Goal: Information Seeking & Learning: Learn about a topic

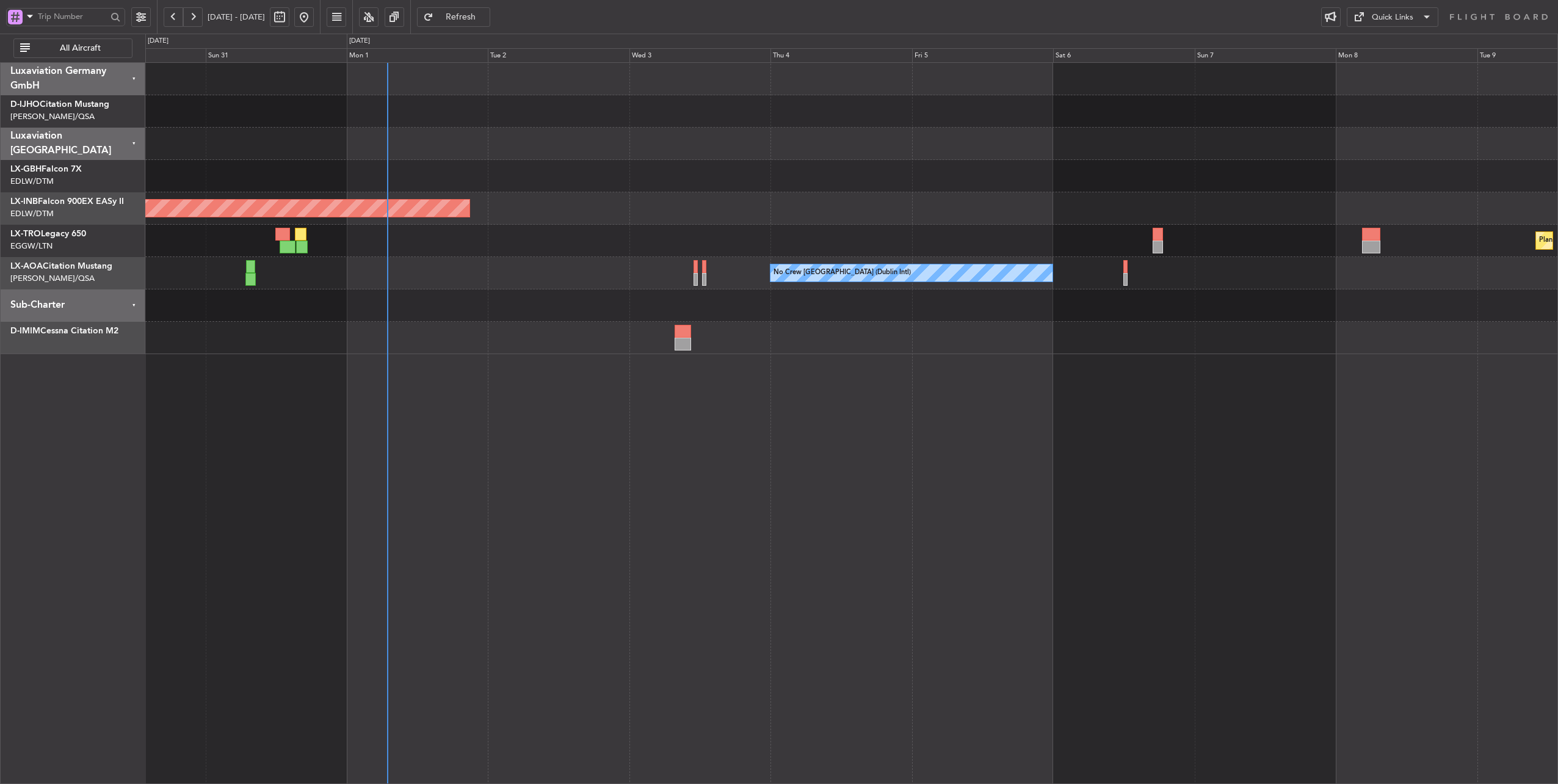
click at [446, 280] on div "No Crew [GEOGRAPHIC_DATA] (Dublin Intl) No Crew Sabadell" at bounding box center [852, 274] width 1413 height 33
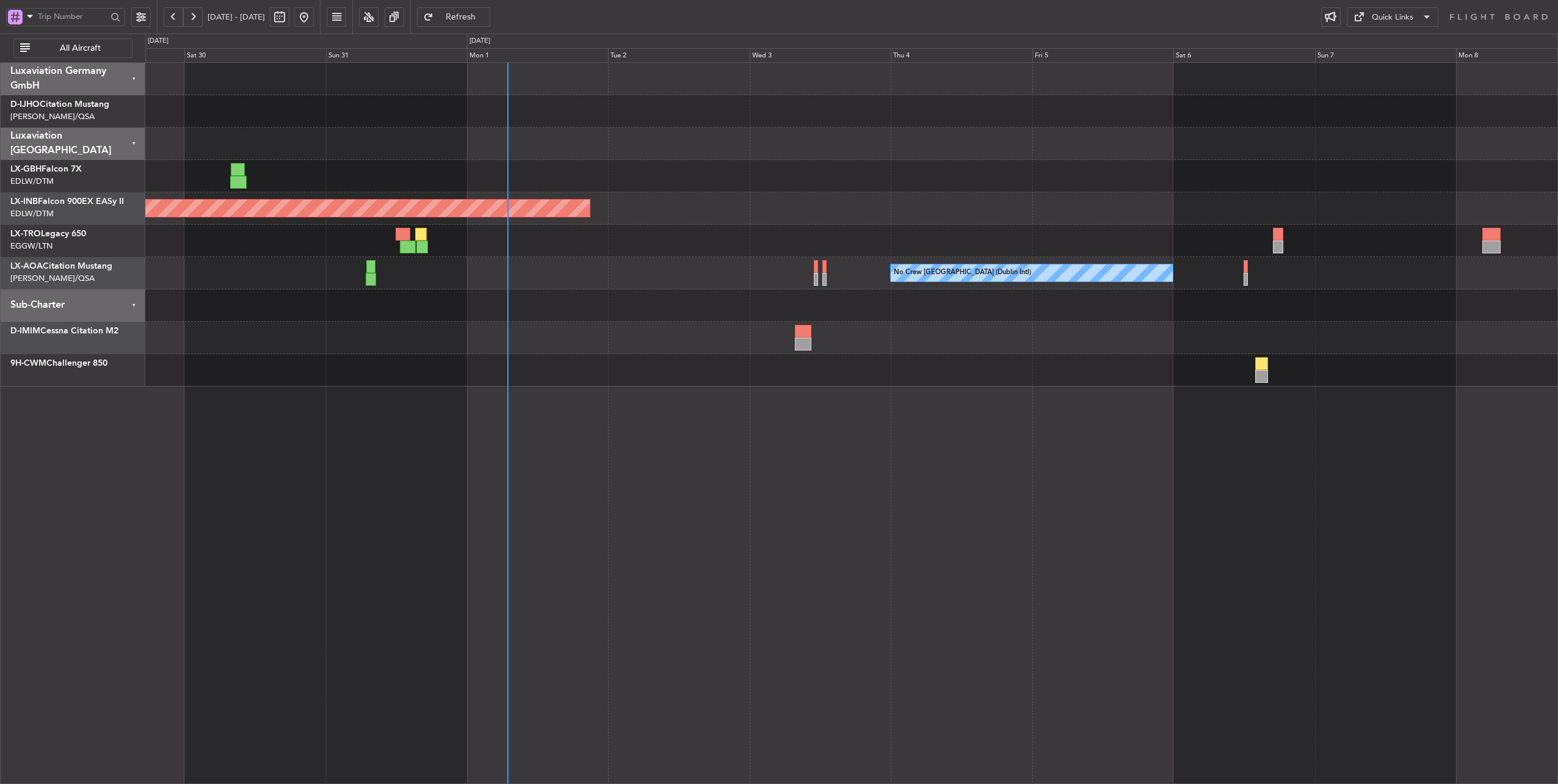
click at [561, 275] on div "No Crew [GEOGRAPHIC_DATA] (Dublin Intl) No Crew Sabadell" at bounding box center [852, 274] width 1413 height 33
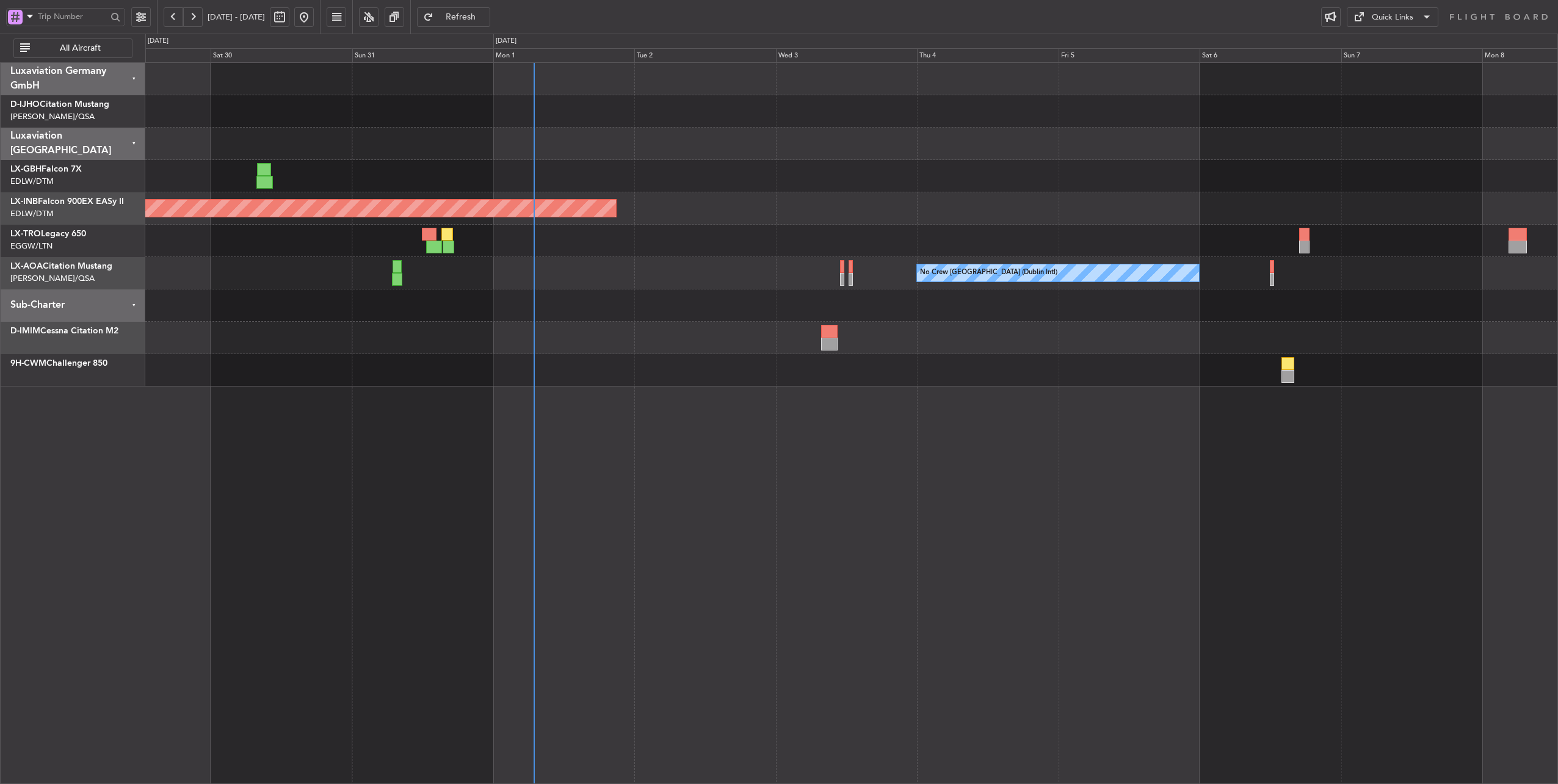
click at [588, 171] on div "Planned Maint Nice ([GEOGRAPHIC_DATA])" at bounding box center [852, 176] width 1413 height 33
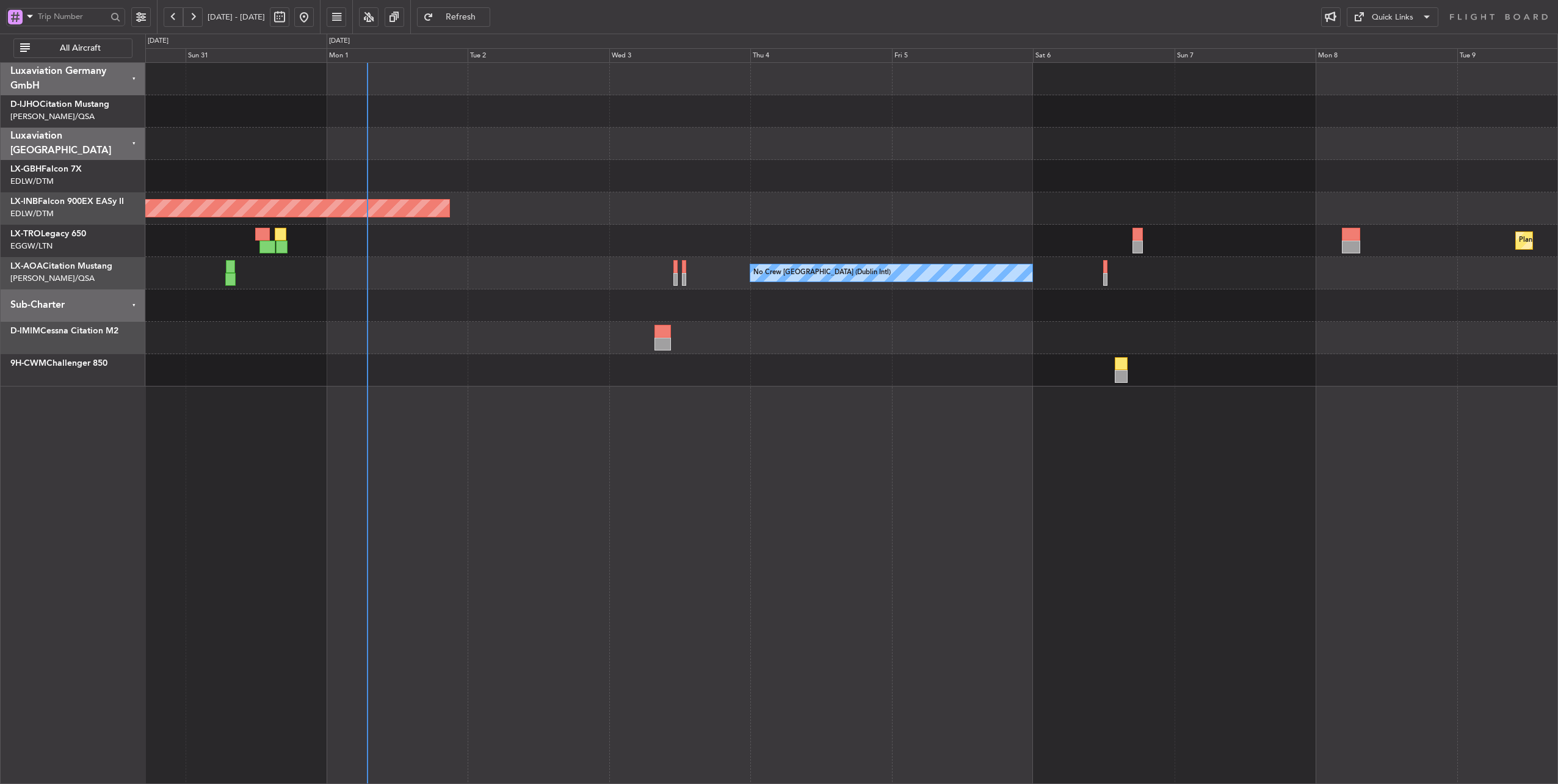
click at [479, 176] on div at bounding box center [852, 176] width 1413 height 33
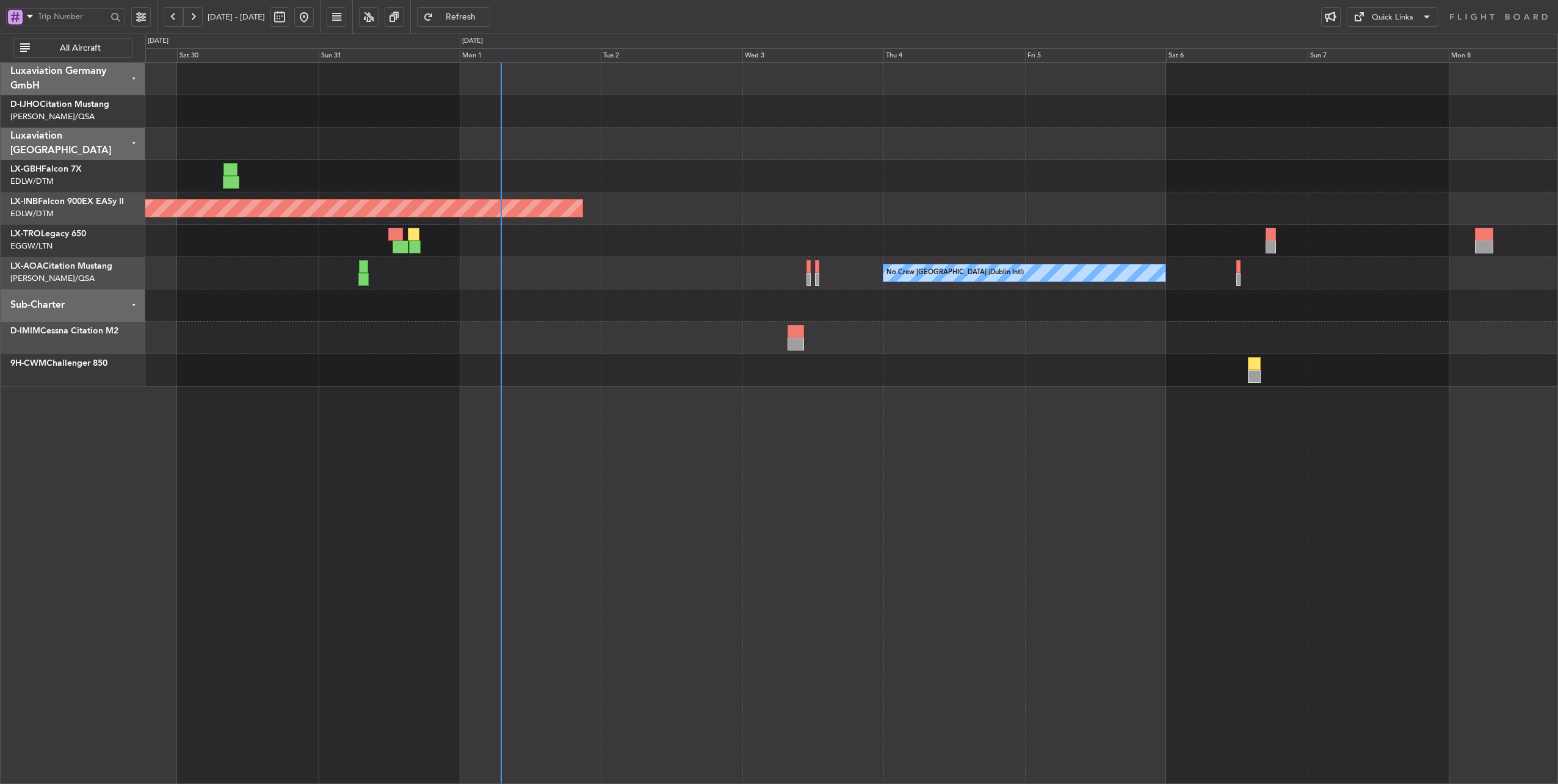
click at [648, 179] on div at bounding box center [852, 176] width 1413 height 33
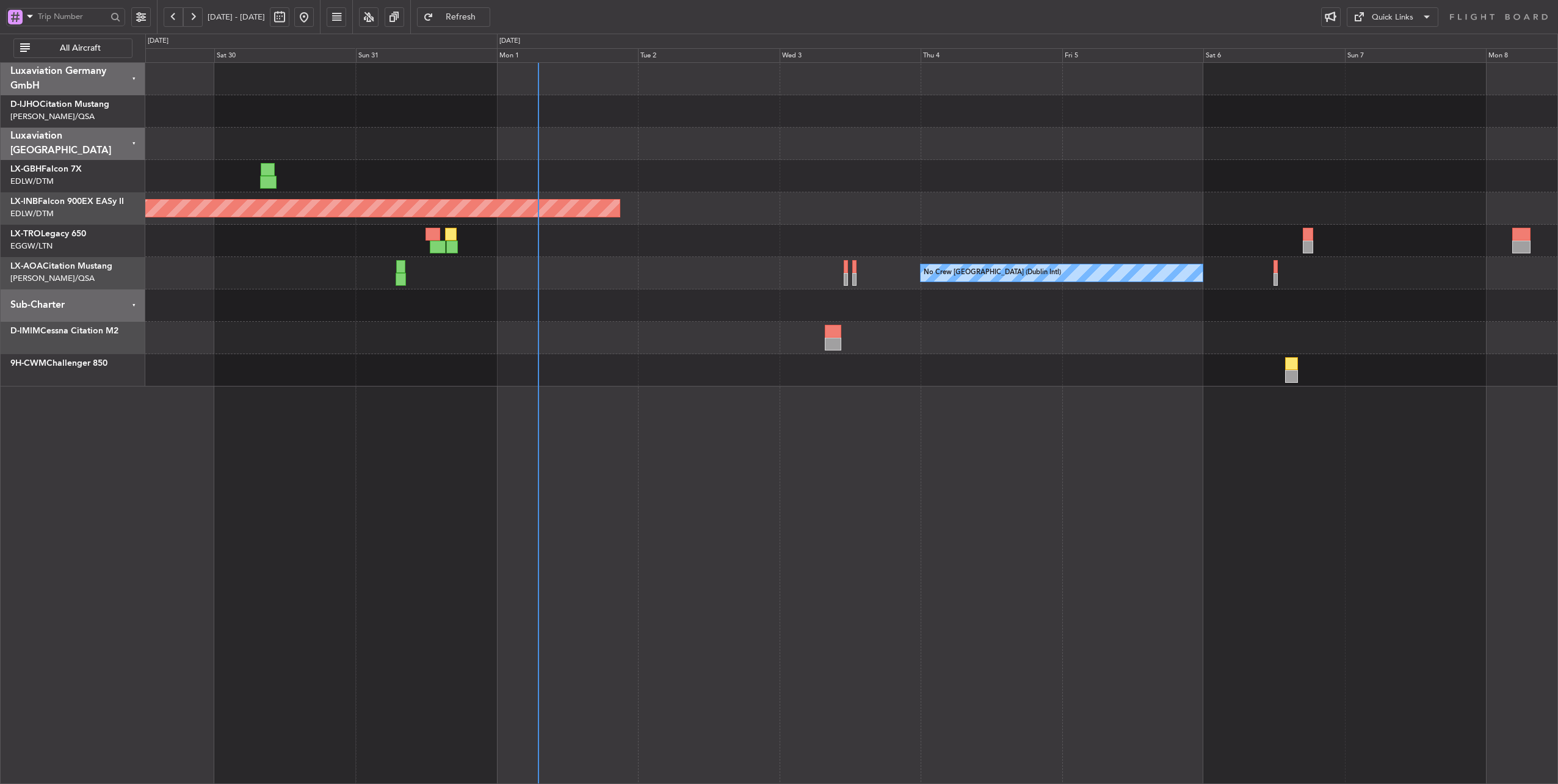
click at [605, 238] on div "Planned Maint Dusseldorf" at bounding box center [852, 241] width 1413 height 33
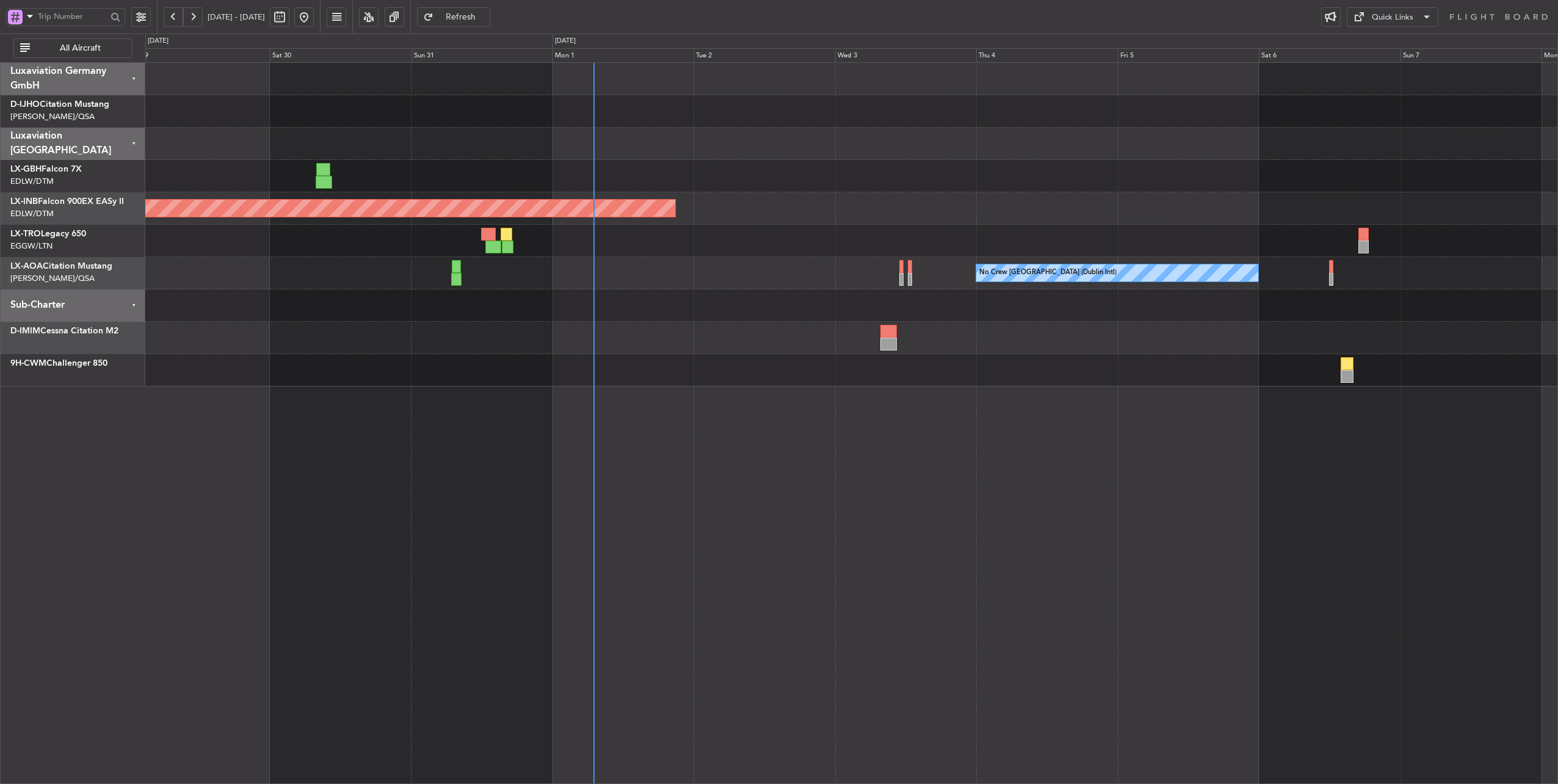
click at [651, 242] on div "Planned Maint Dusseldorf" at bounding box center [852, 241] width 1413 height 33
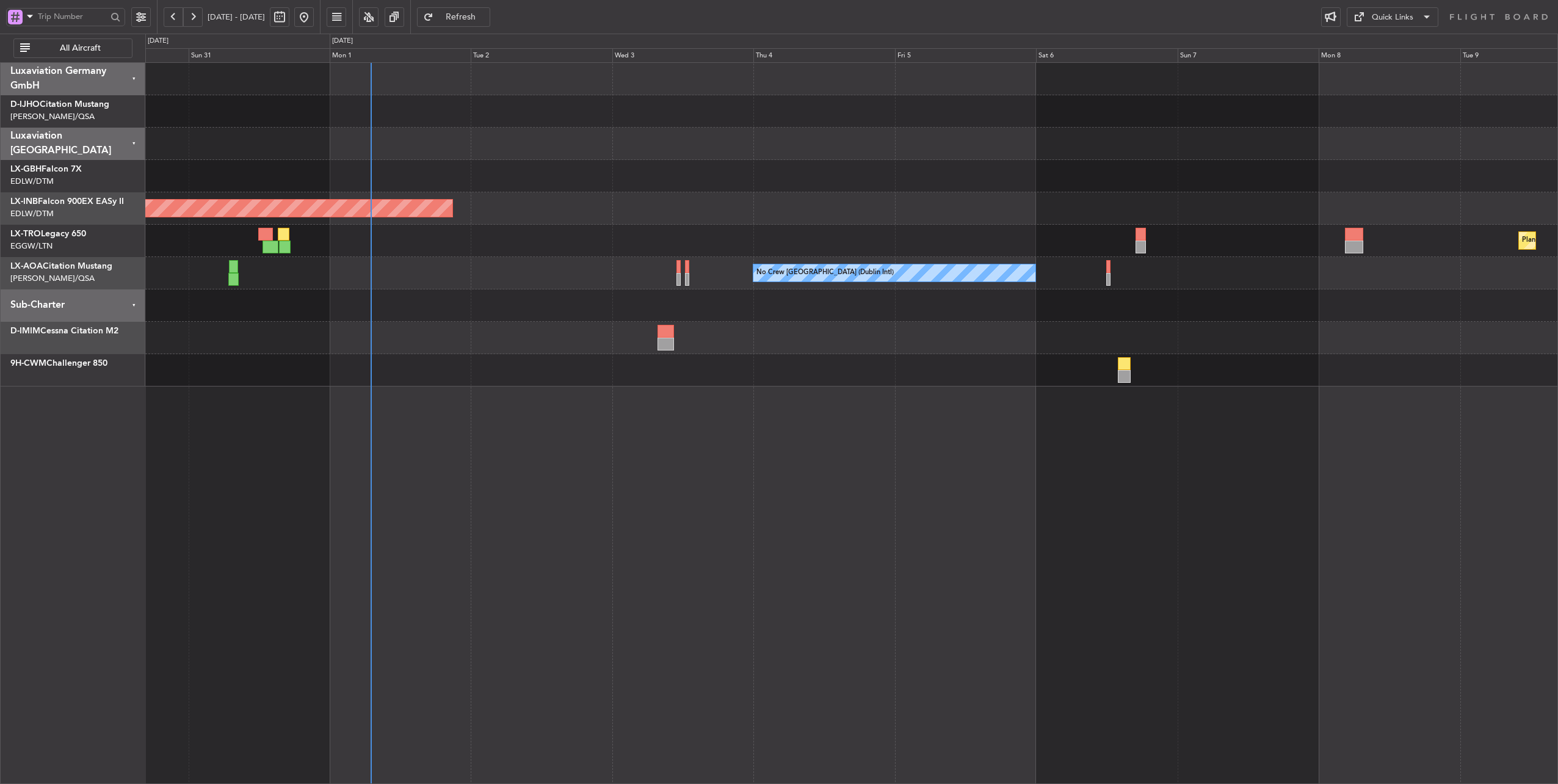
click at [453, 245] on div "Planned Maint Dusseldorf" at bounding box center [852, 241] width 1413 height 33
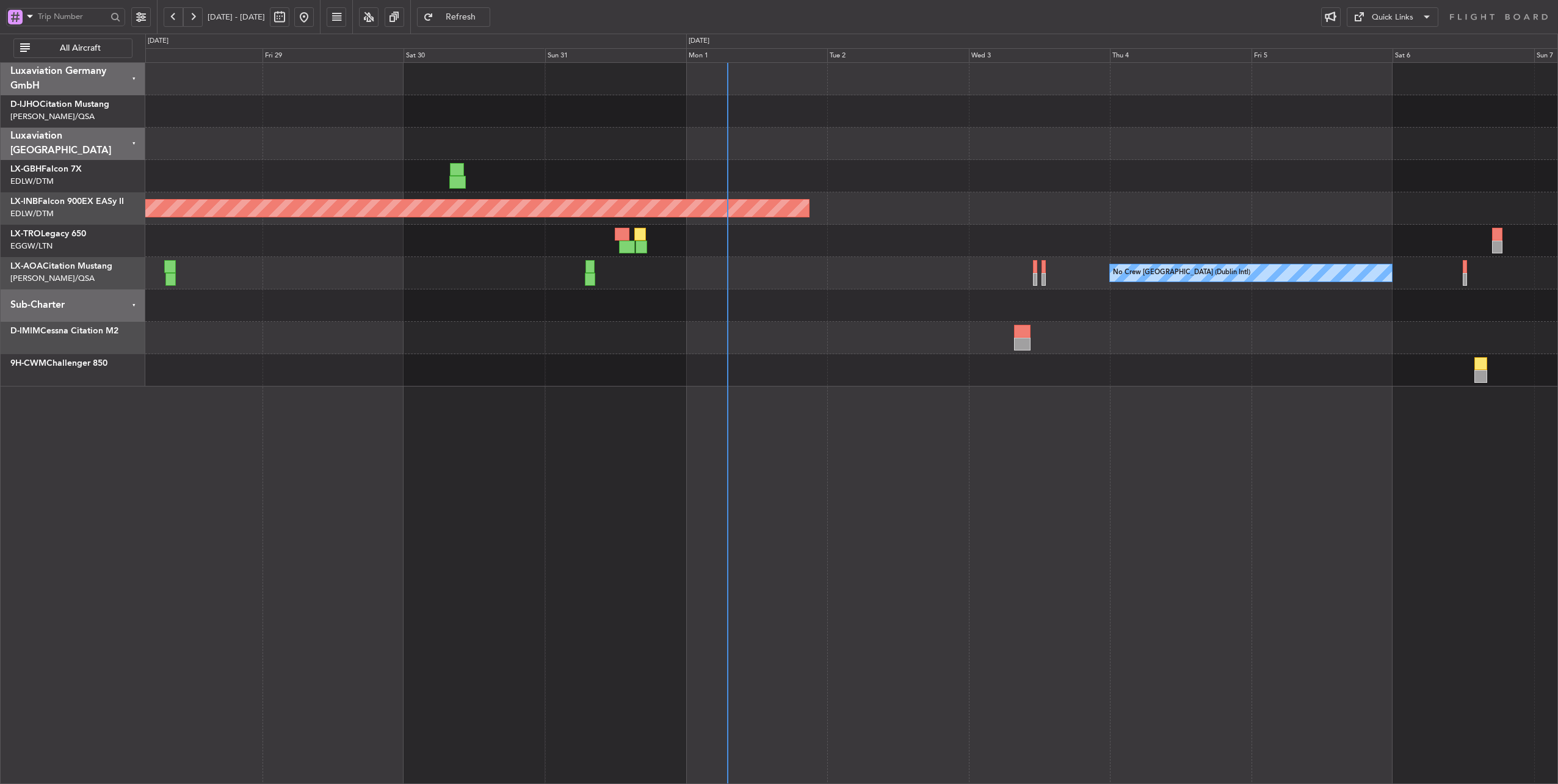
click at [803, 347] on div at bounding box center [852, 338] width 1413 height 33
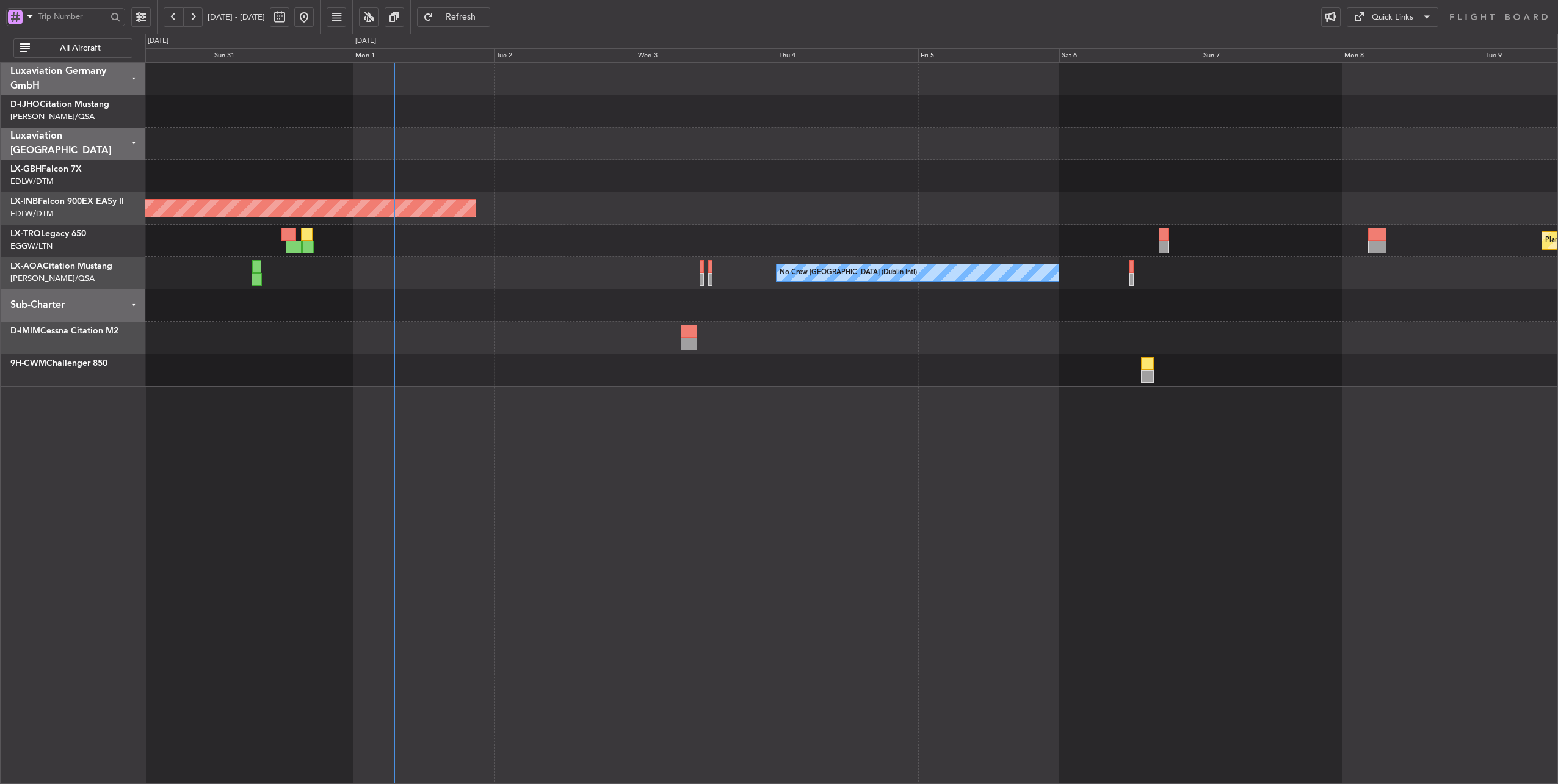
click at [479, 331] on div at bounding box center [852, 338] width 1413 height 33
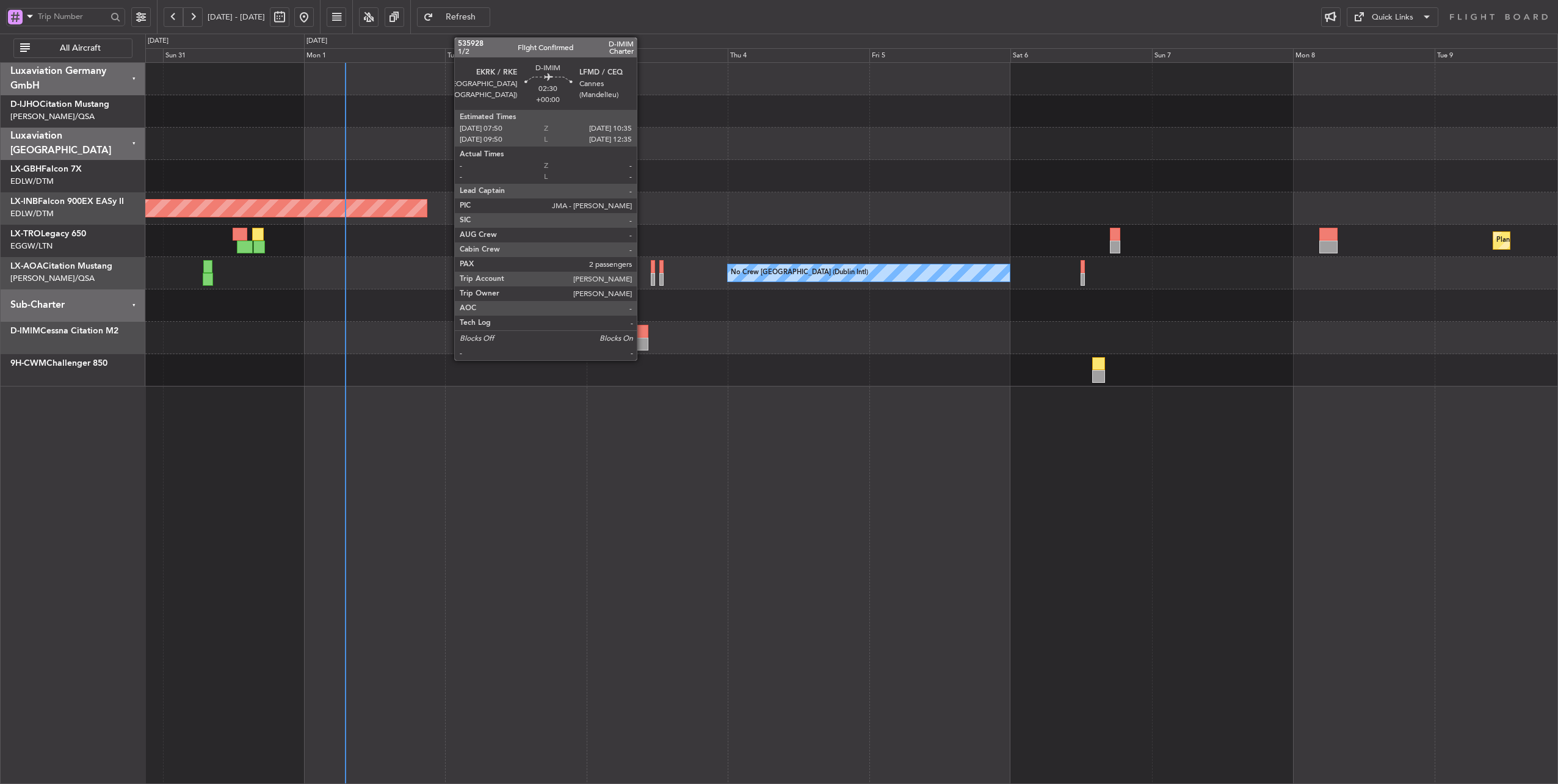
click at [643, 330] on div at bounding box center [640, 331] width 16 height 12
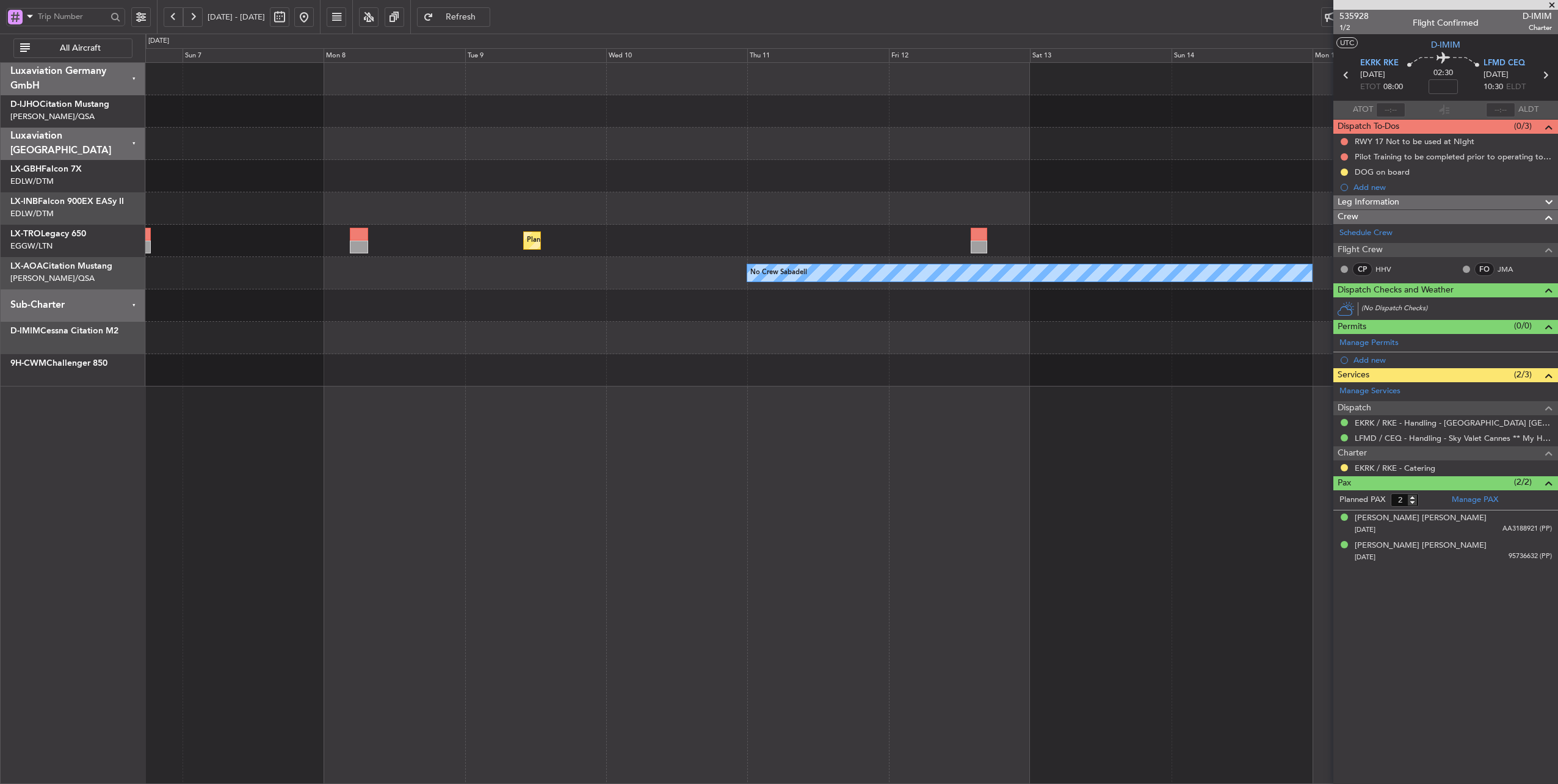
click at [258, 420] on div "Planned Maint Nurnberg Planned [GEOGRAPHIC_DATA] No Crew Sabadell No Crew [GEOG…" at bounding box center [852, 423] width 1413 height 722
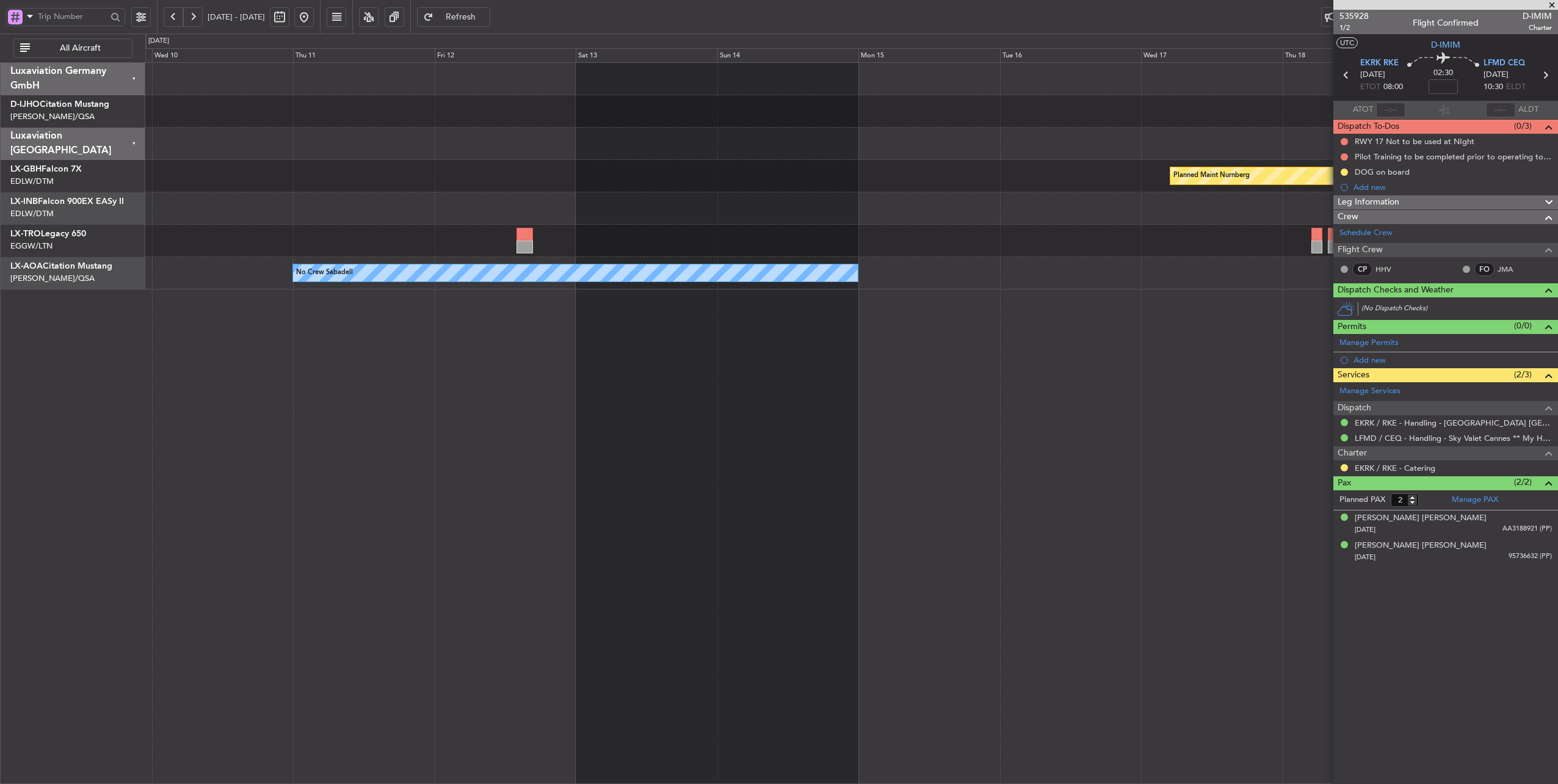
click at [457, 444] on div "Planned Maint Nurnberg Planned [GEOGRAPHIC_DATA] No Crew Sabadell" at bounding box center [852, 423] width 1413 height 722
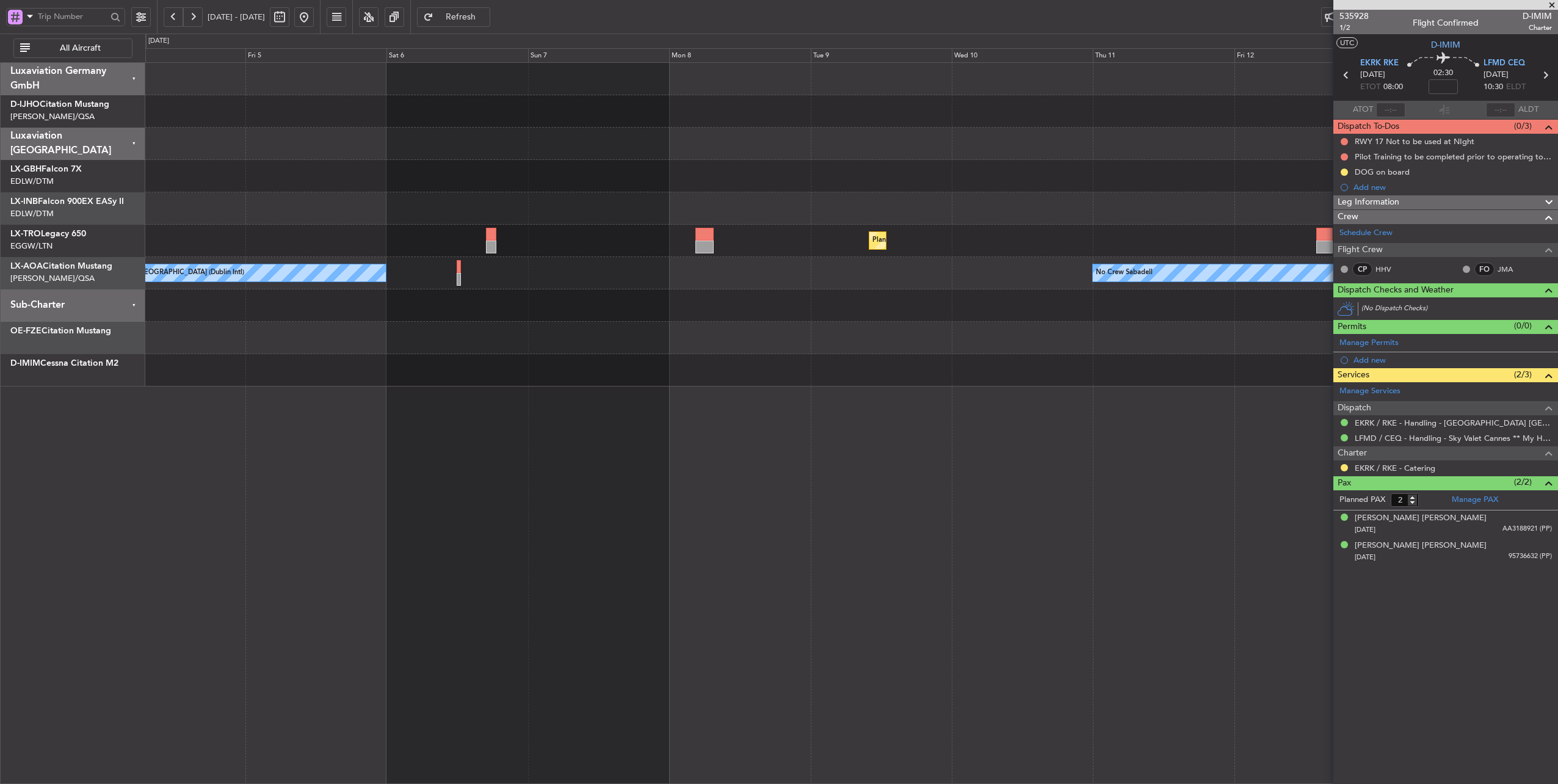
click at [1266, 366] on div "Unplanned Maint [GEOGRAPHIC_DATA] (Al Maktoum Intl) Planned [GEOGRAPHIC_DATA] N…" at bounding box center [852, 225] width 1413 height 323
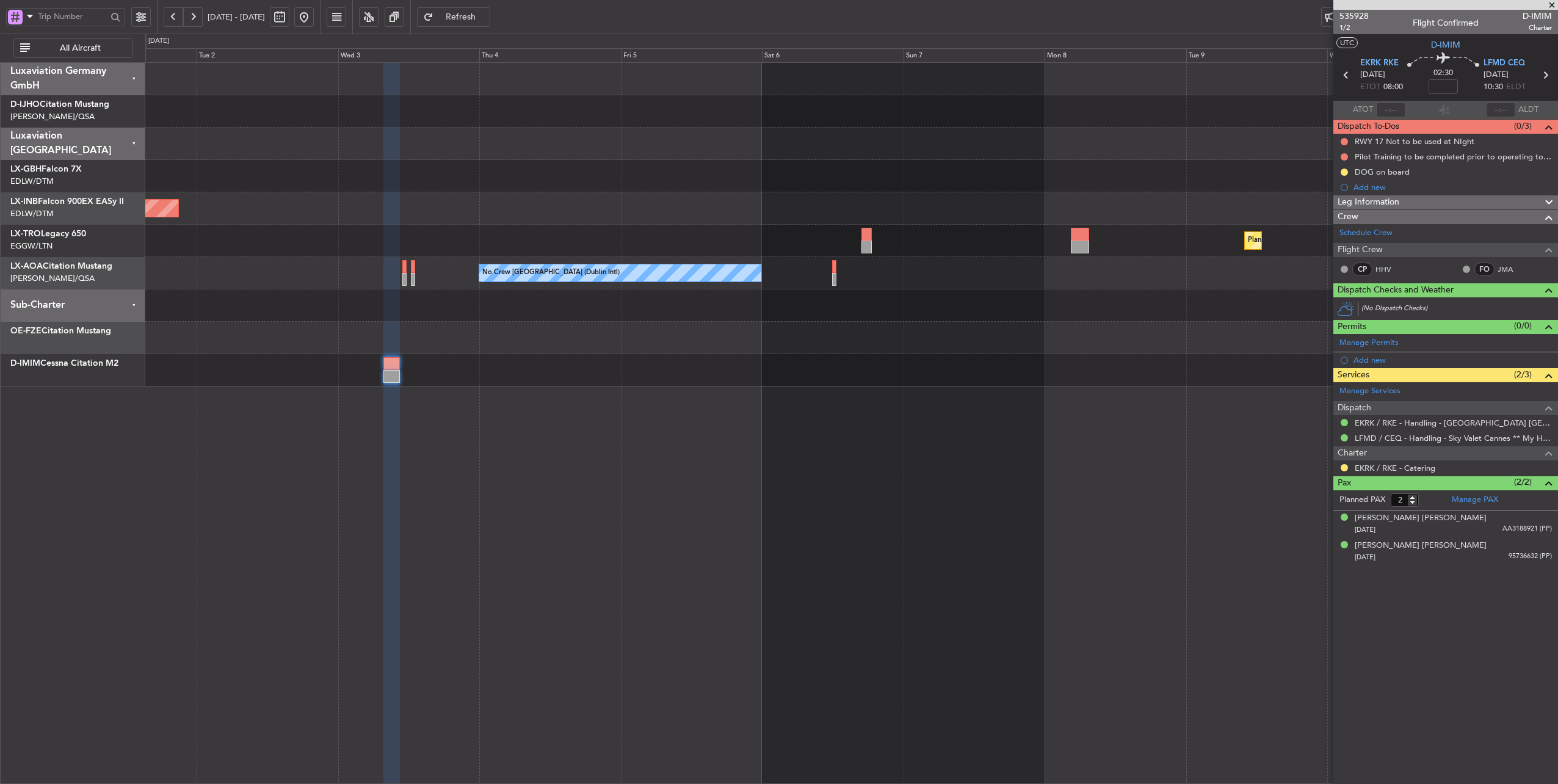
click at [993, 354] on div at bounding box center [852, 371] width 1413 height 33
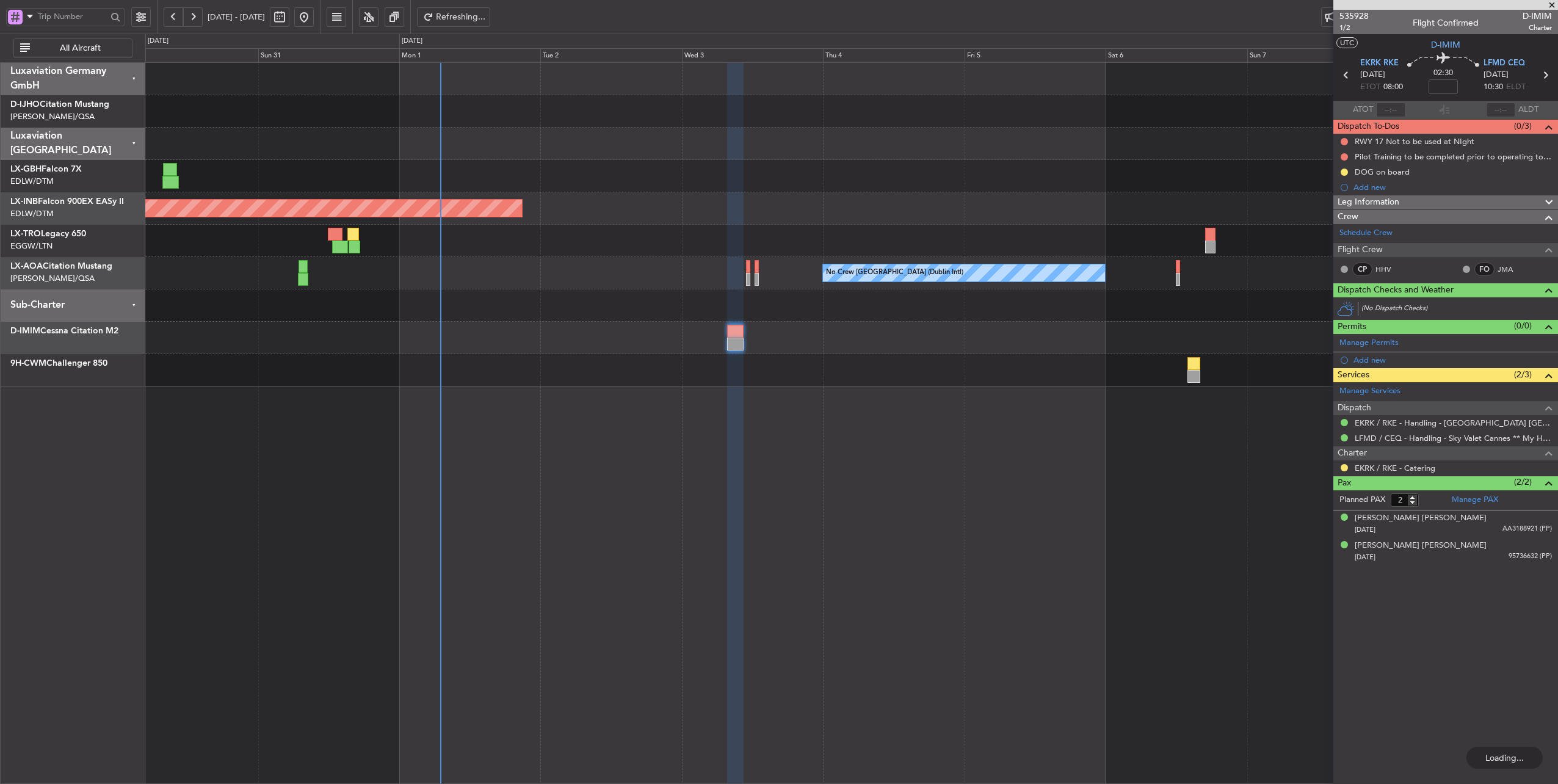
click at [861, 344] on div at bounding box center [852, 338] width 1413 height 33
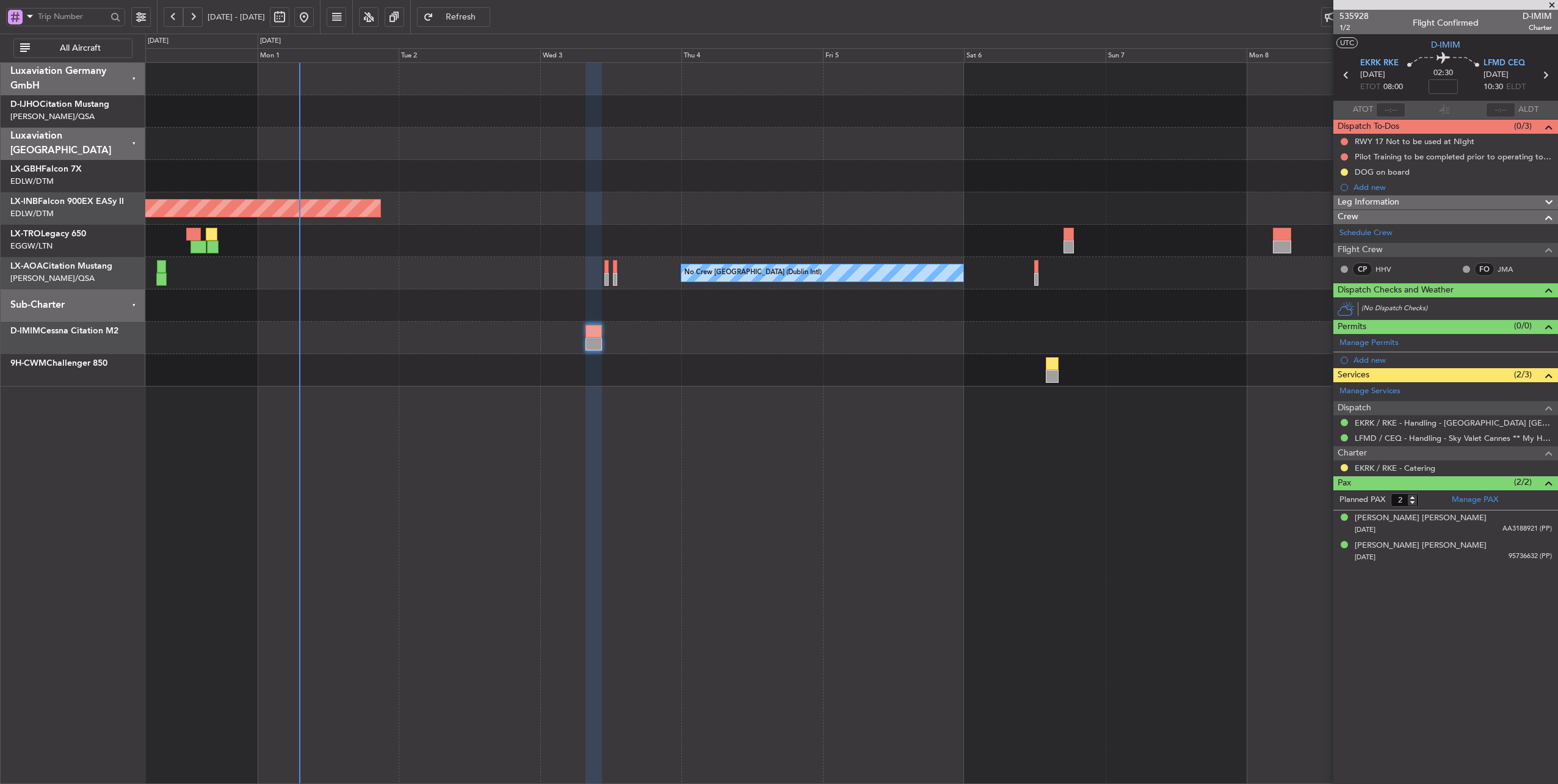
click at [723, 343] on div at bounding box center [852, 338] width 1413 height 33
click at [532, 336] on div at bounding box center [852, 338] width 1413 height 33
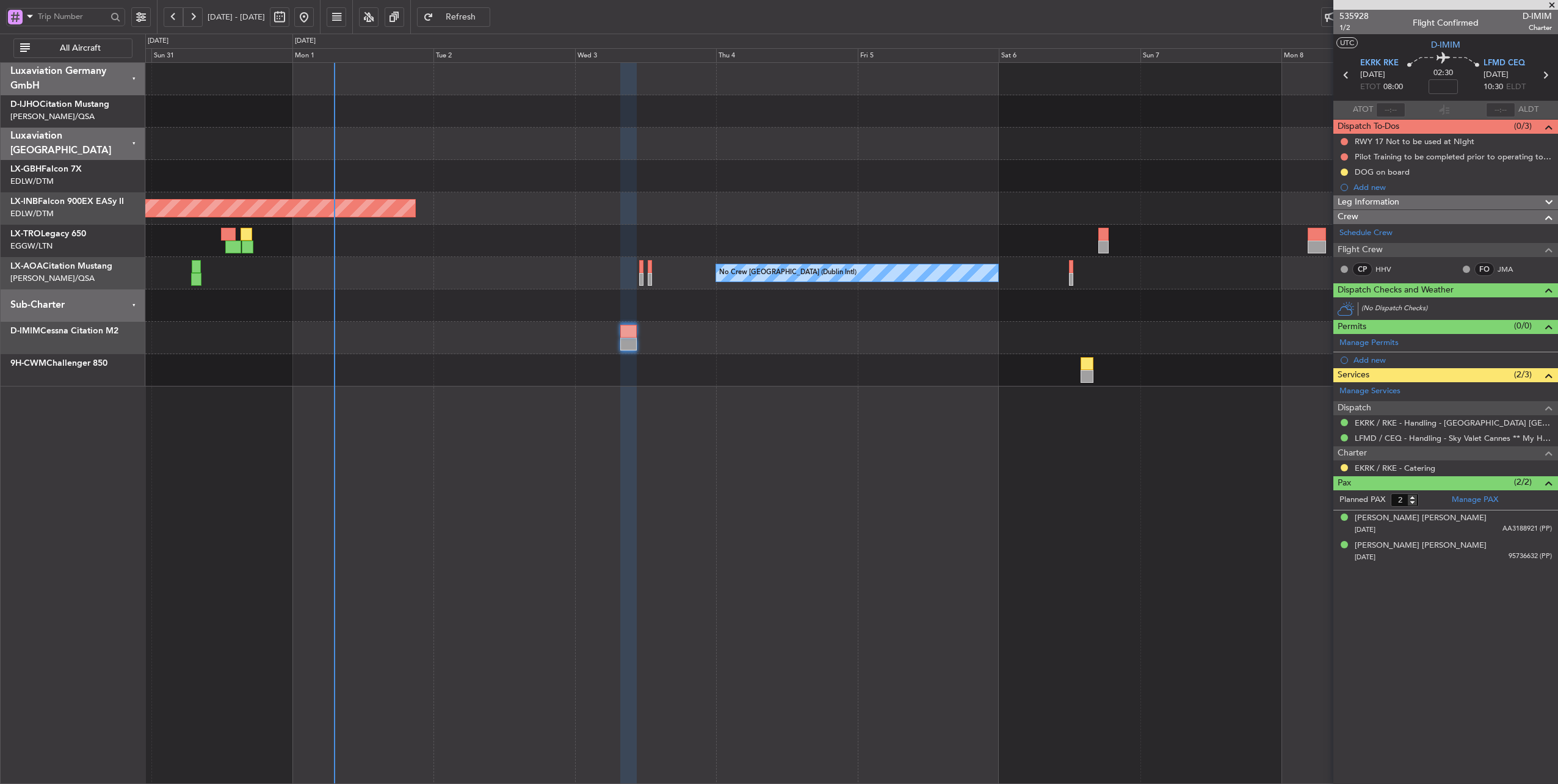
click at [501, 277] on div "No Crew [GEOGRAPHIC_DATA] (Dublin Intl) No Crew Sabadell" at bounding box center [852, 274] width 1413 height 33
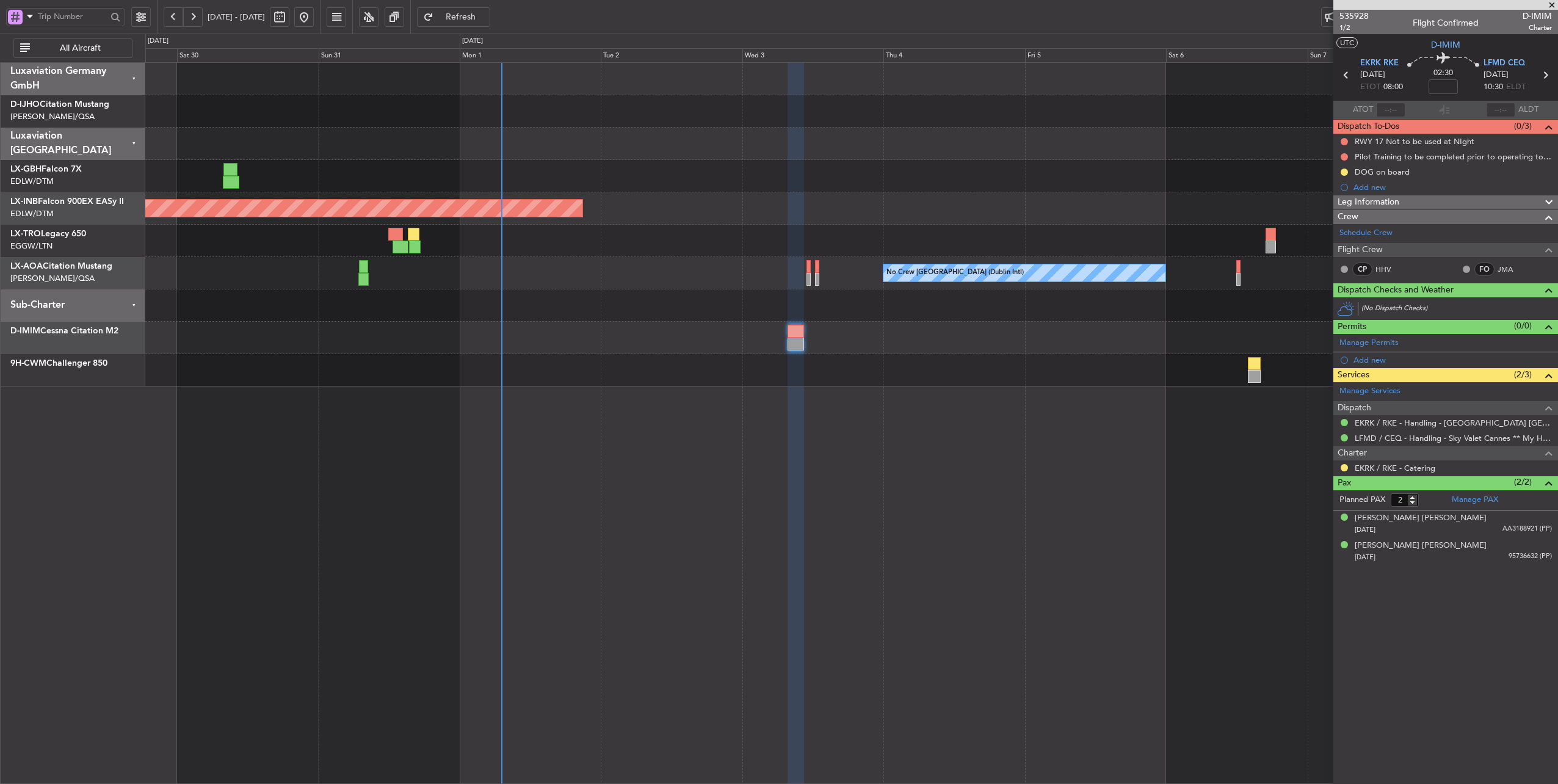
click at [575, 312] on div at bounding box center [852, 305] width 1413 height 33
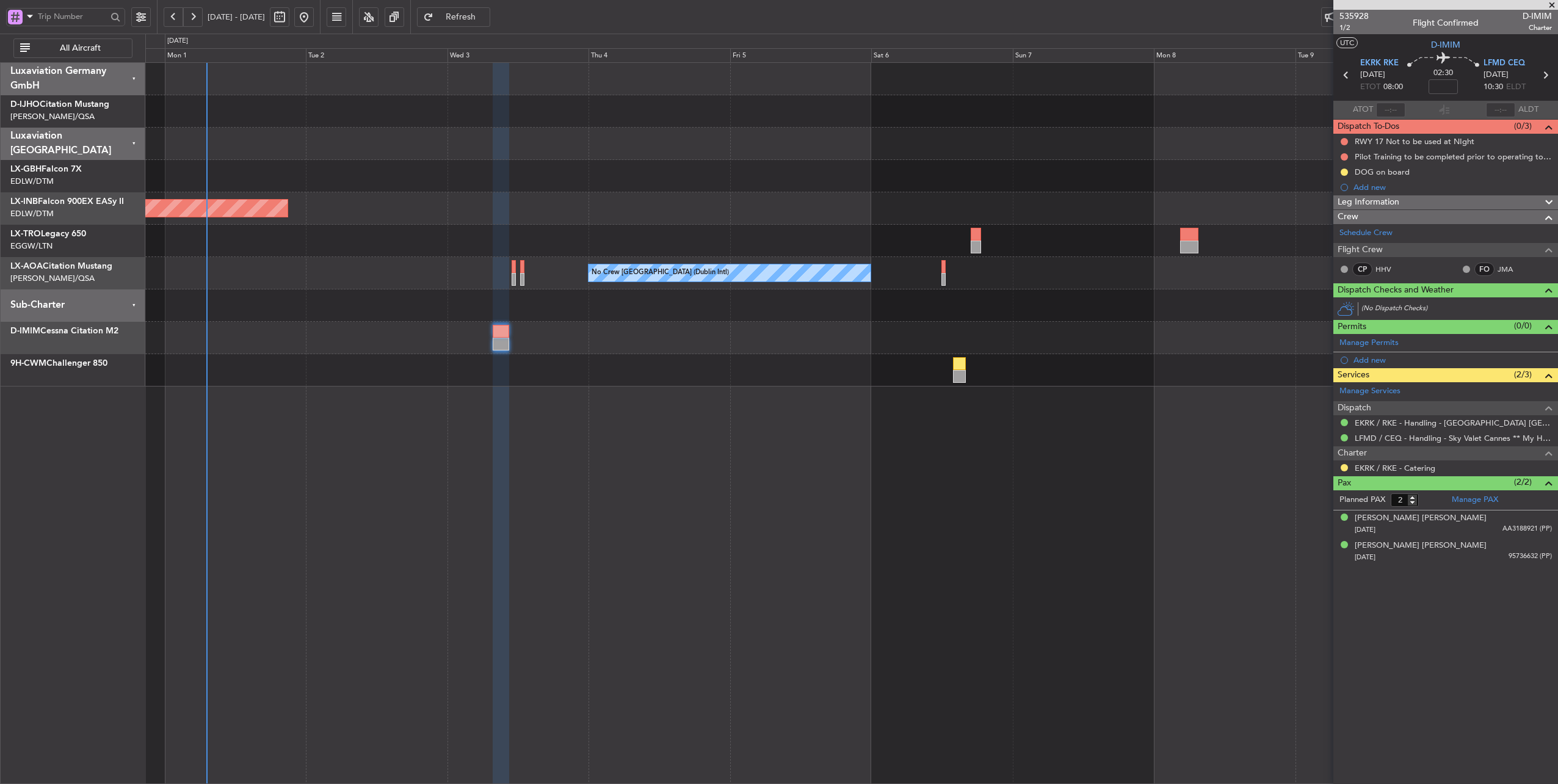
click at [670, 341] on div at bounding box center [852, 338] width 1413 height 33
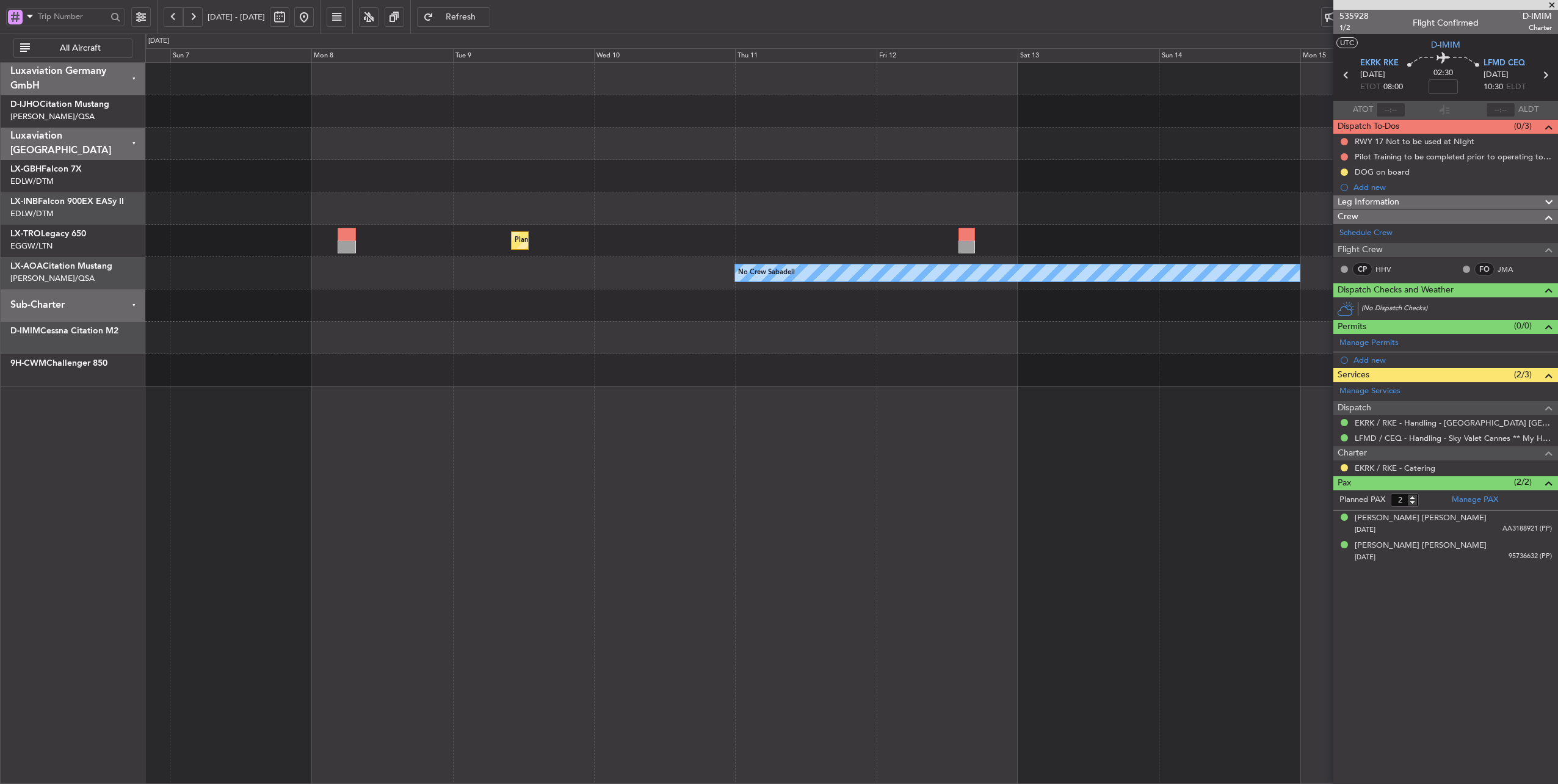
click at [354, 344] on div at bounding box center [852, 338] width 1413 height 33
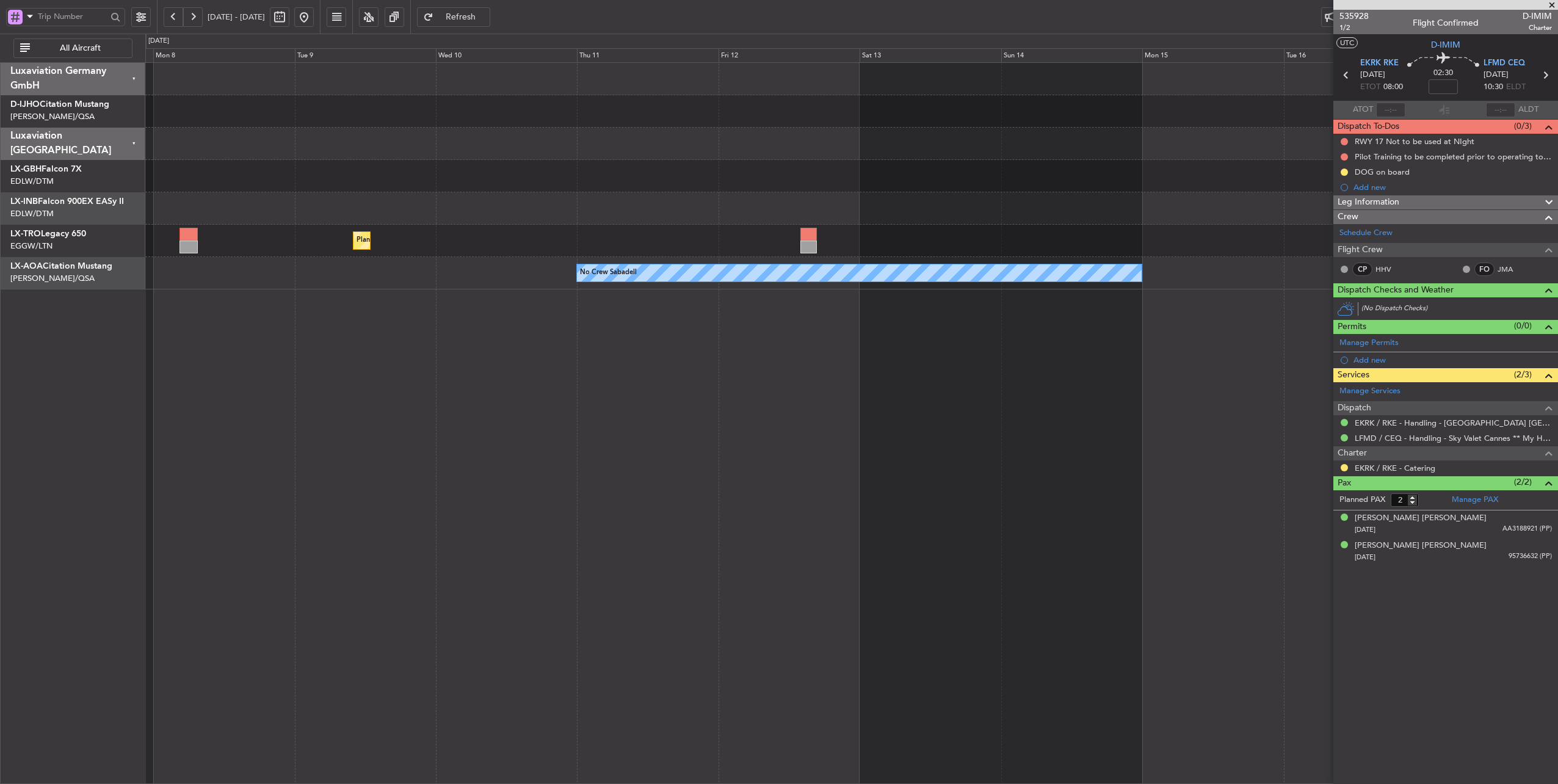
click at [394, 294] on div "Planned Maint Nurnberg Planned [GEOGRAPHIC_DATA] No Crew Sabadell No Crew [GEOG…" at bounding box center [852, 423] width 1413 height 722
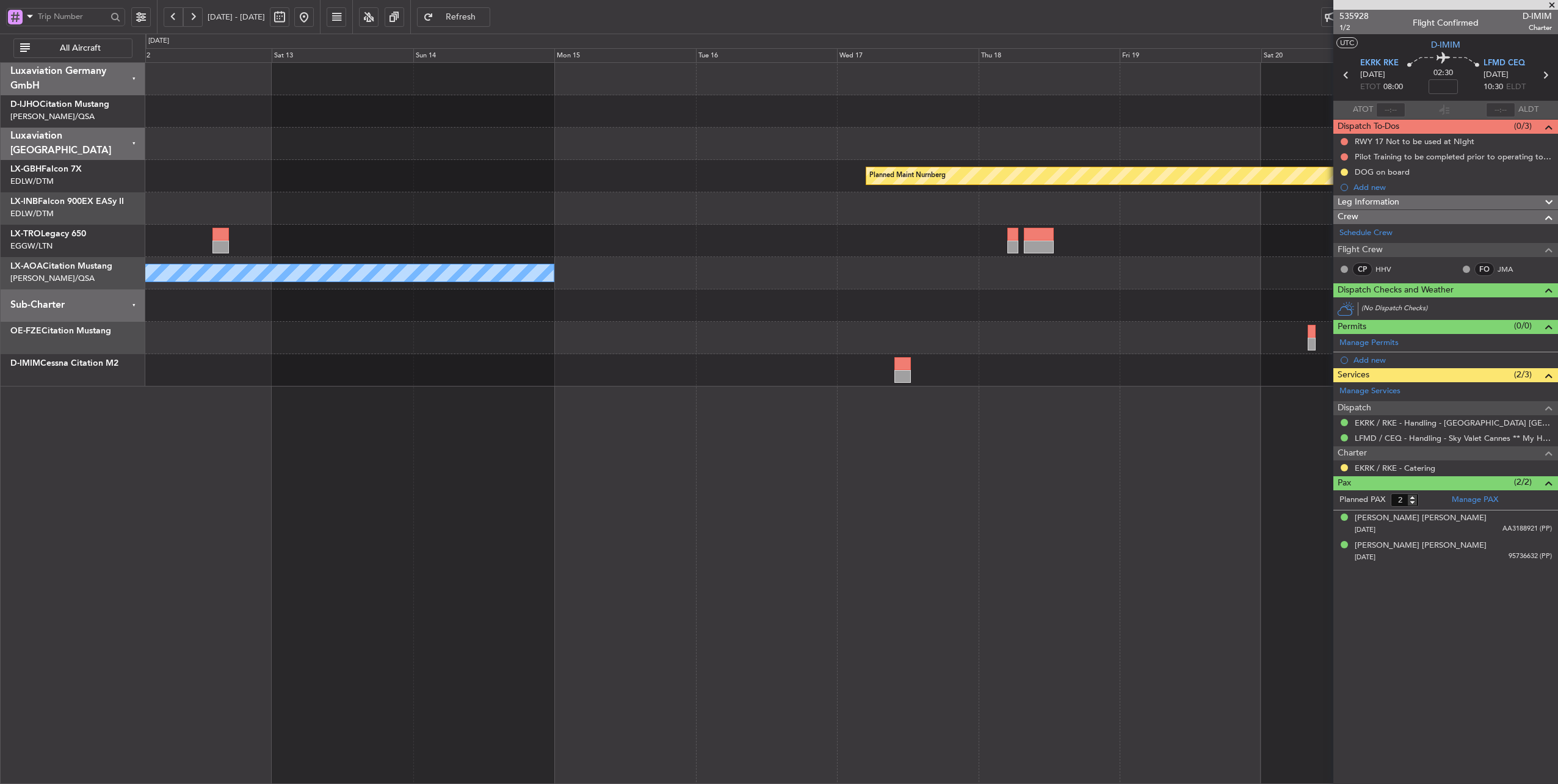
click at [711, 348] on div at bounding box center [852, 338] width 1413 height 33
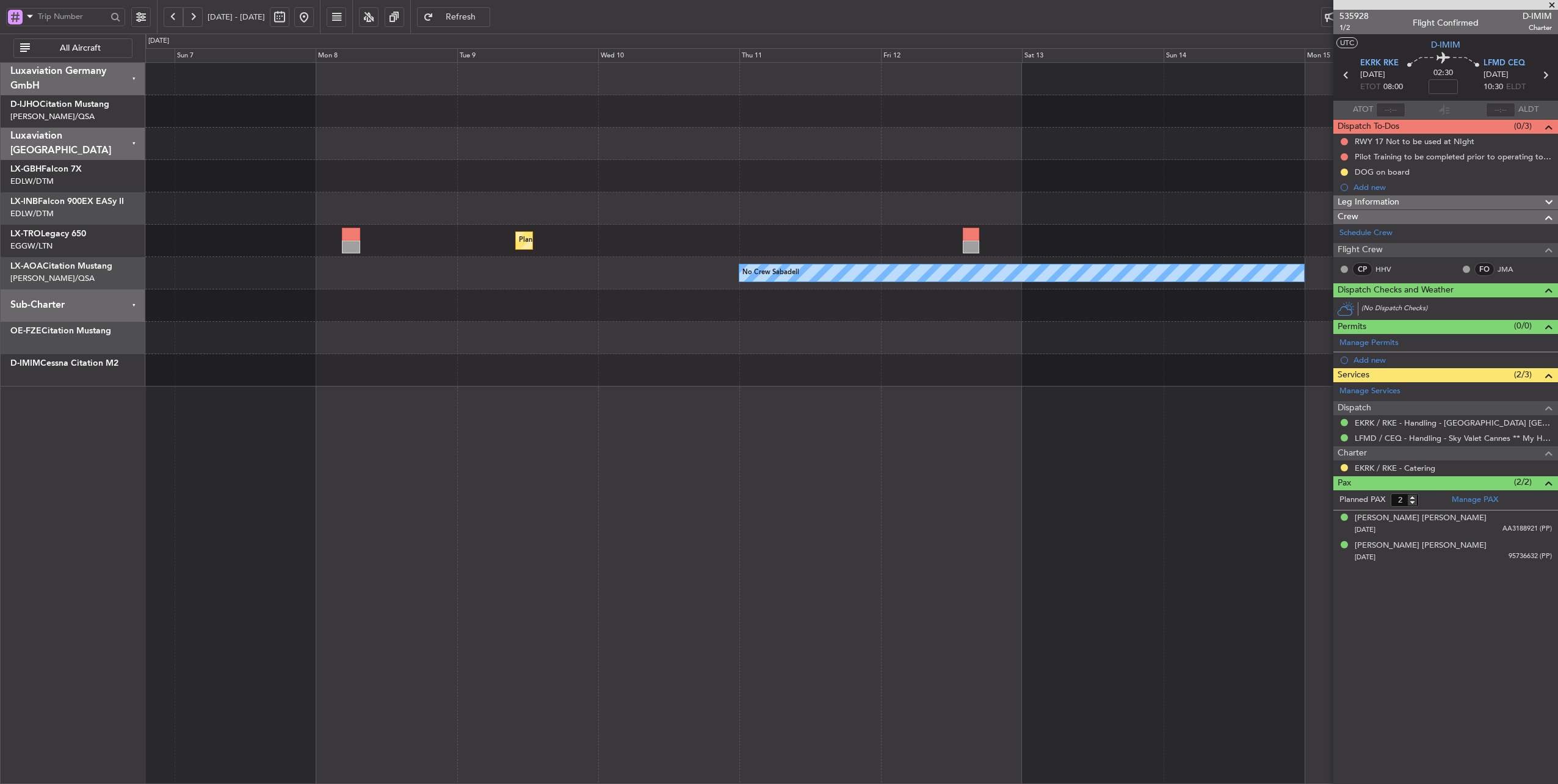
click at [1353, 340] on fb-app "[DATE] - [DATE] Refresh Quick Links All Aircraft Planned Maint Nurnberg Planned…" at bounding box center [779, 400] width 1558 height 769
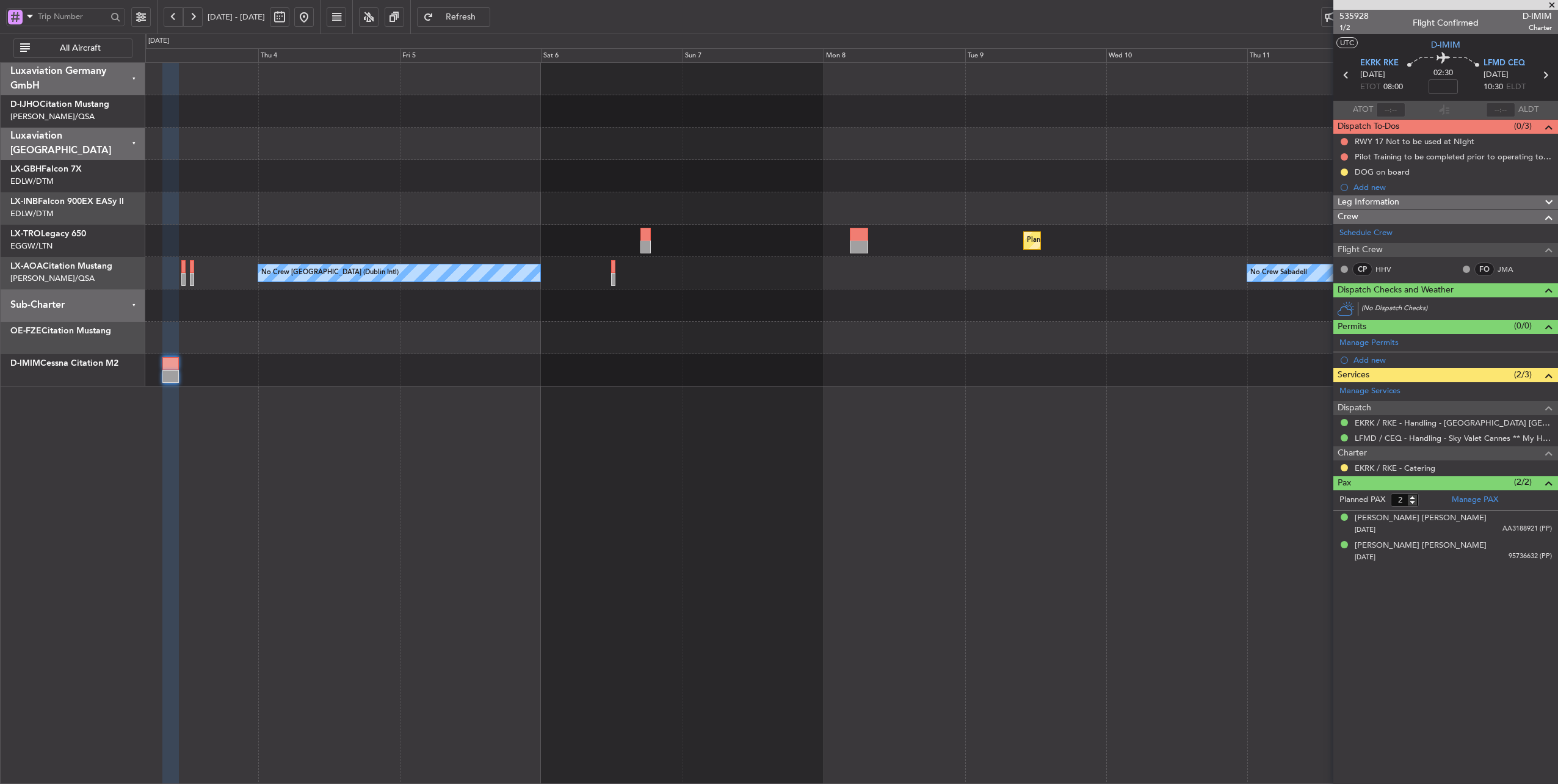
click at [1274, 333] on div at bounding box center [852, 338] width 1413 height 33
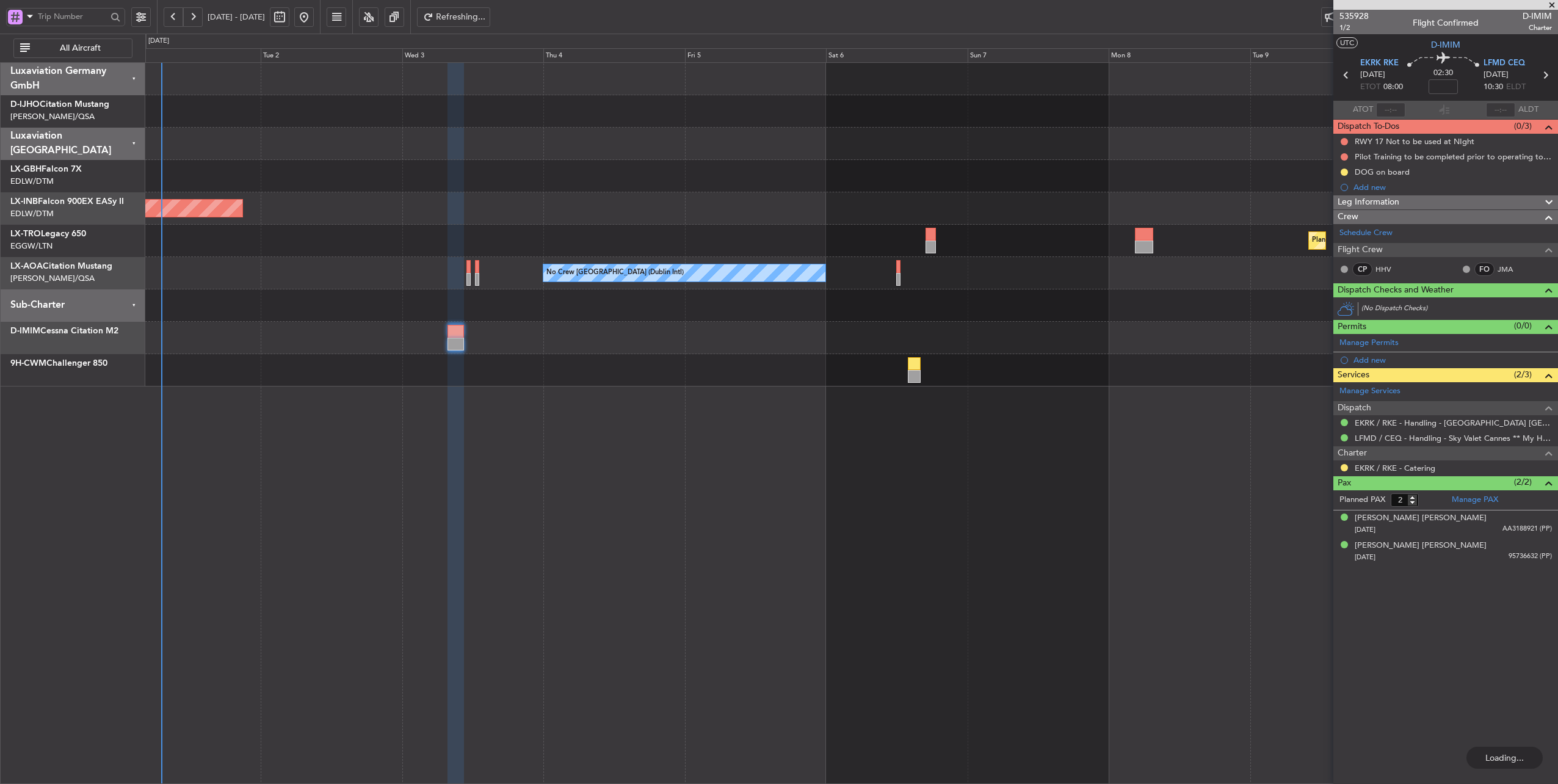
click at [470, 331] on div at bounding box center [852, 338] width 1413 height 33
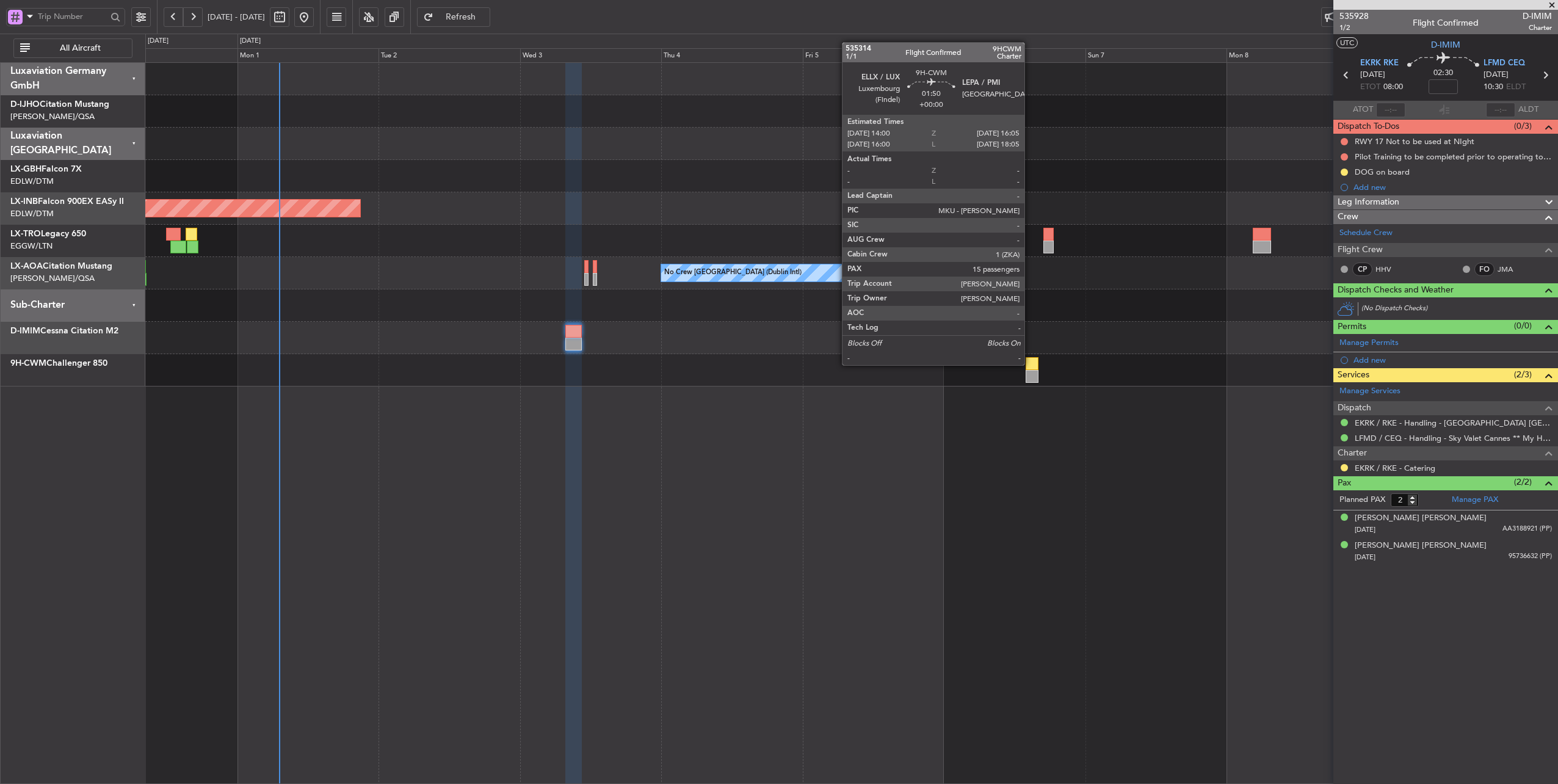
click at [1030, 364] on div at bounding box center [1032, 364] width 12 height 12
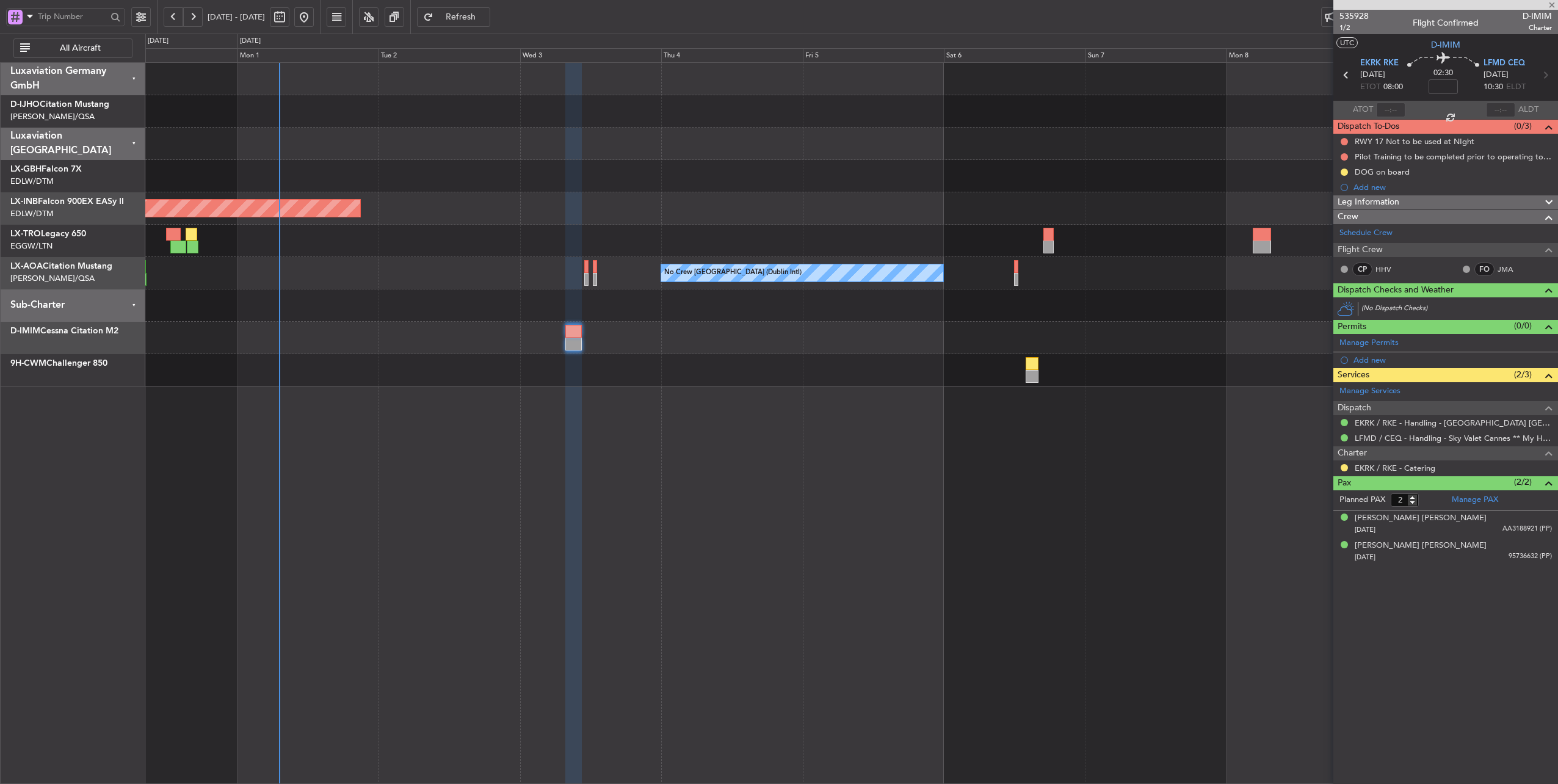
type input "15"
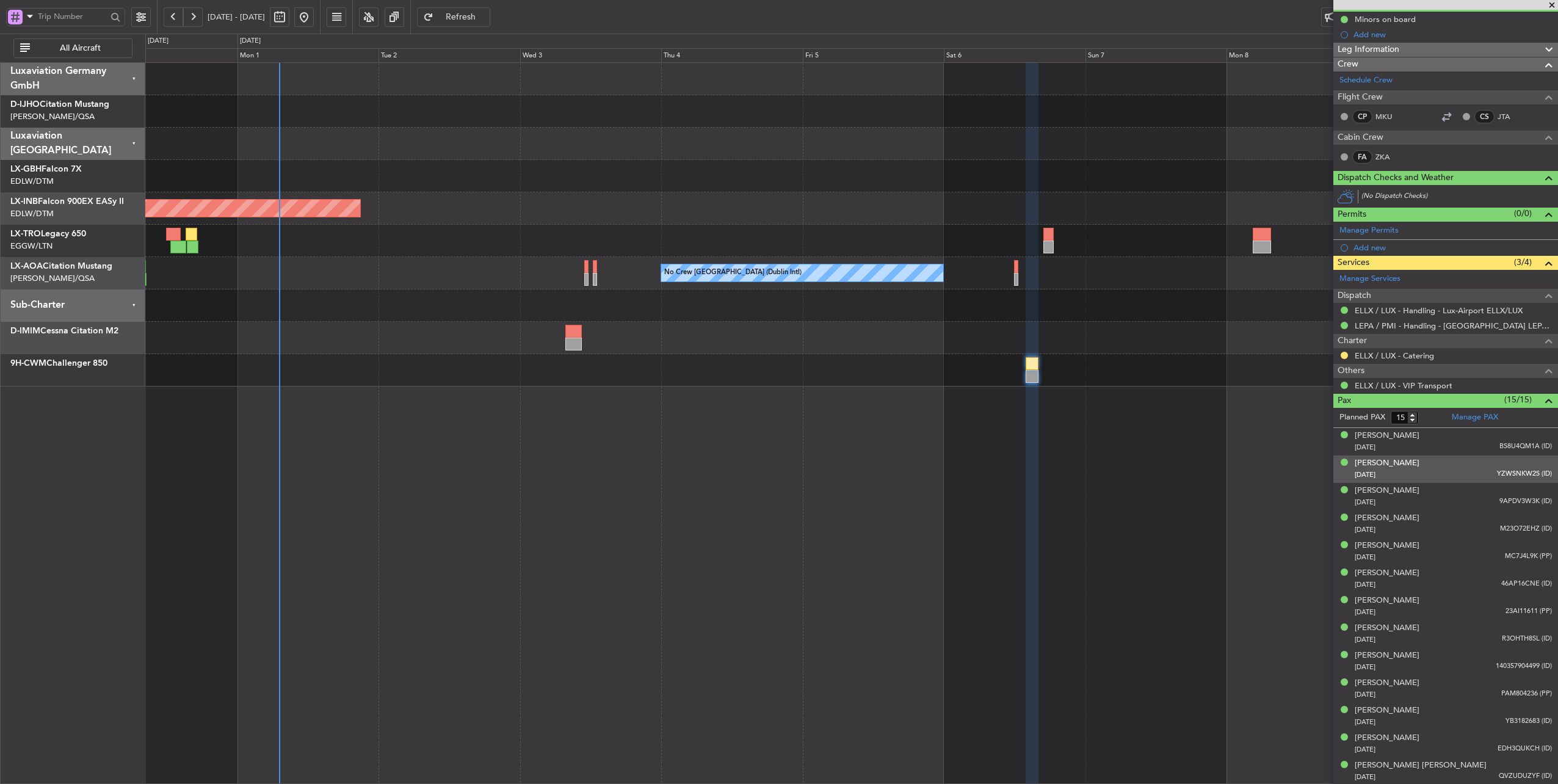
scroll to position [175, 0]
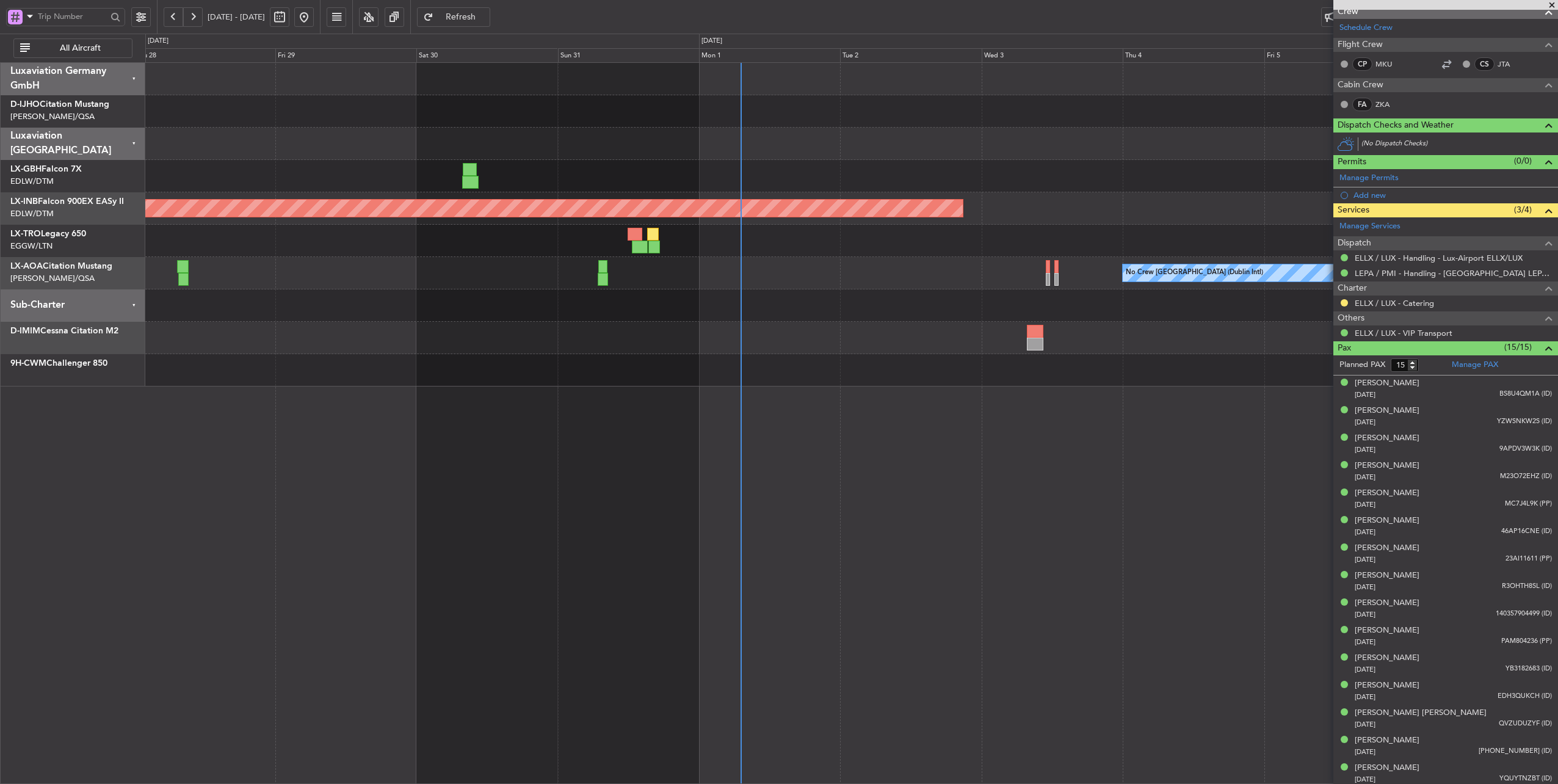
click at [912, 153] on div "Planned Maint Nice ([GEOGRAPHIC_DATA]) Unplanned Maint [GEOGRAPHIC_DATA] (Al Ma…" at bounding box center [852, 225] width 1413 height 323
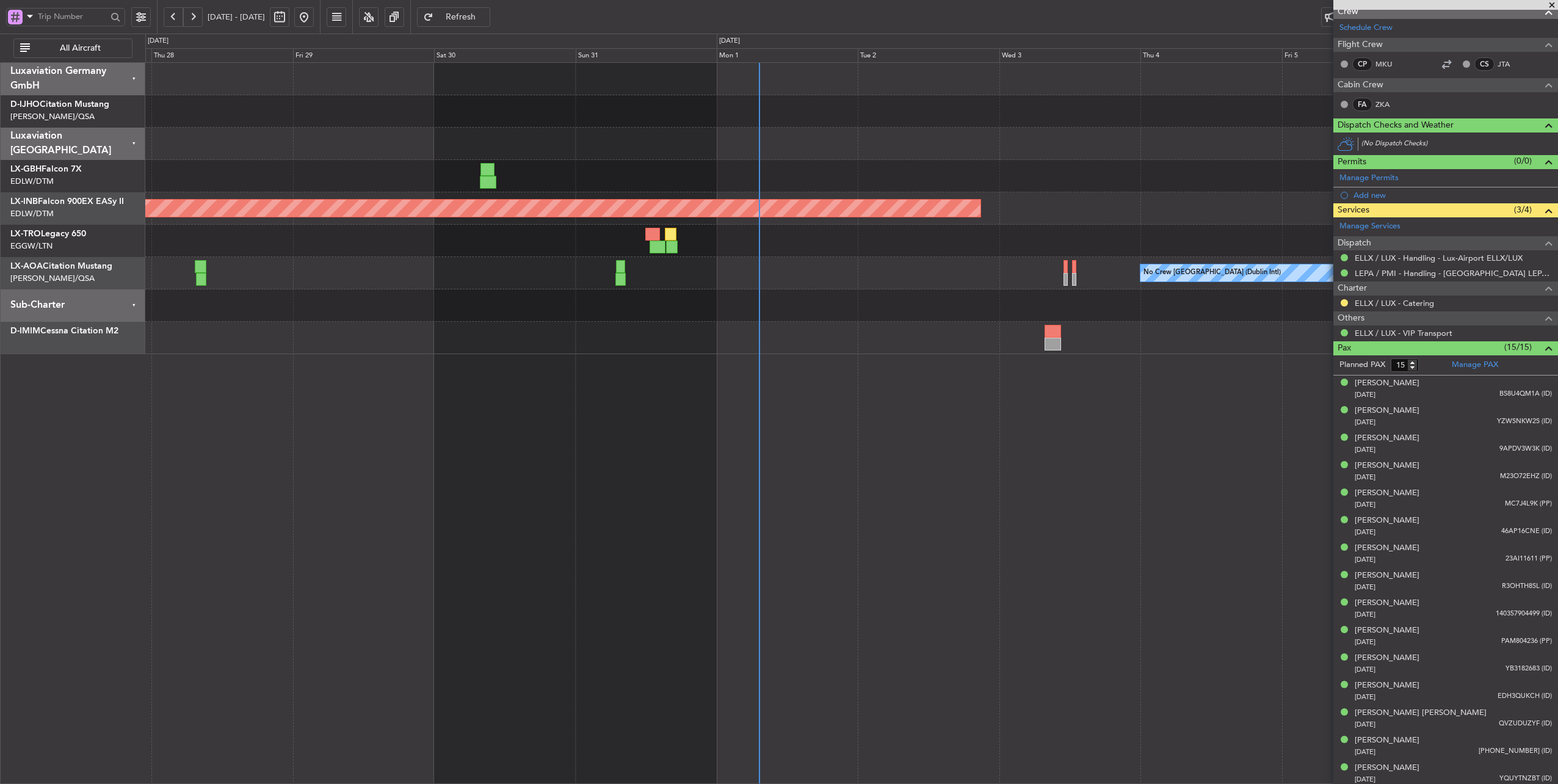
click at [249, 178] on div "Planned Maint Nice ([GEOGRAPHIC_DATA]) Unplanned Maint [GEOGRAPHIC_DATA] (Al Ma…" at bounding box center [852, 208] width 1413 height 291
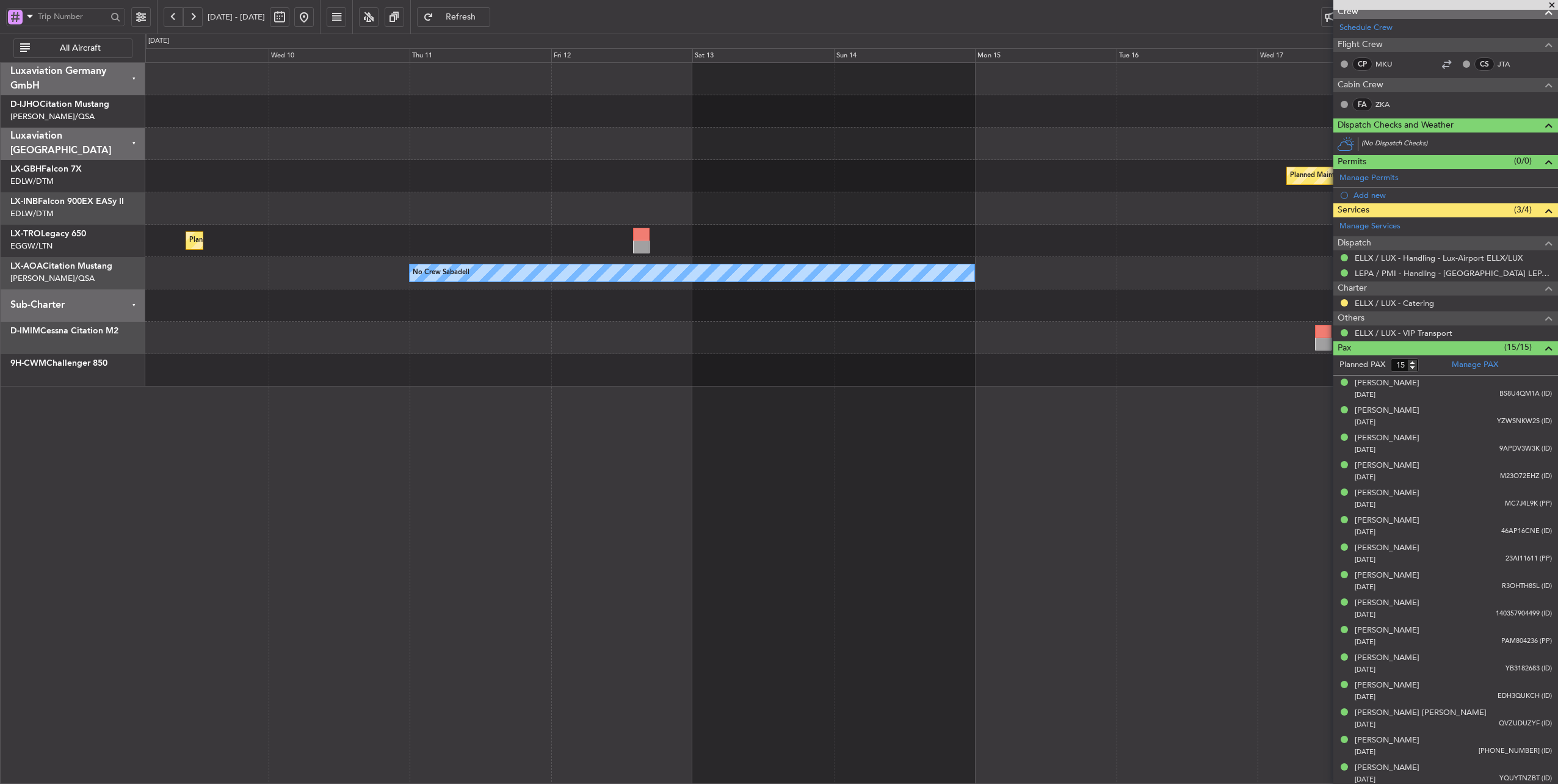
click at [173, 162] on div "Planned Maint Nurnberg" at bounding box center [852, 176] width 1413 height 33
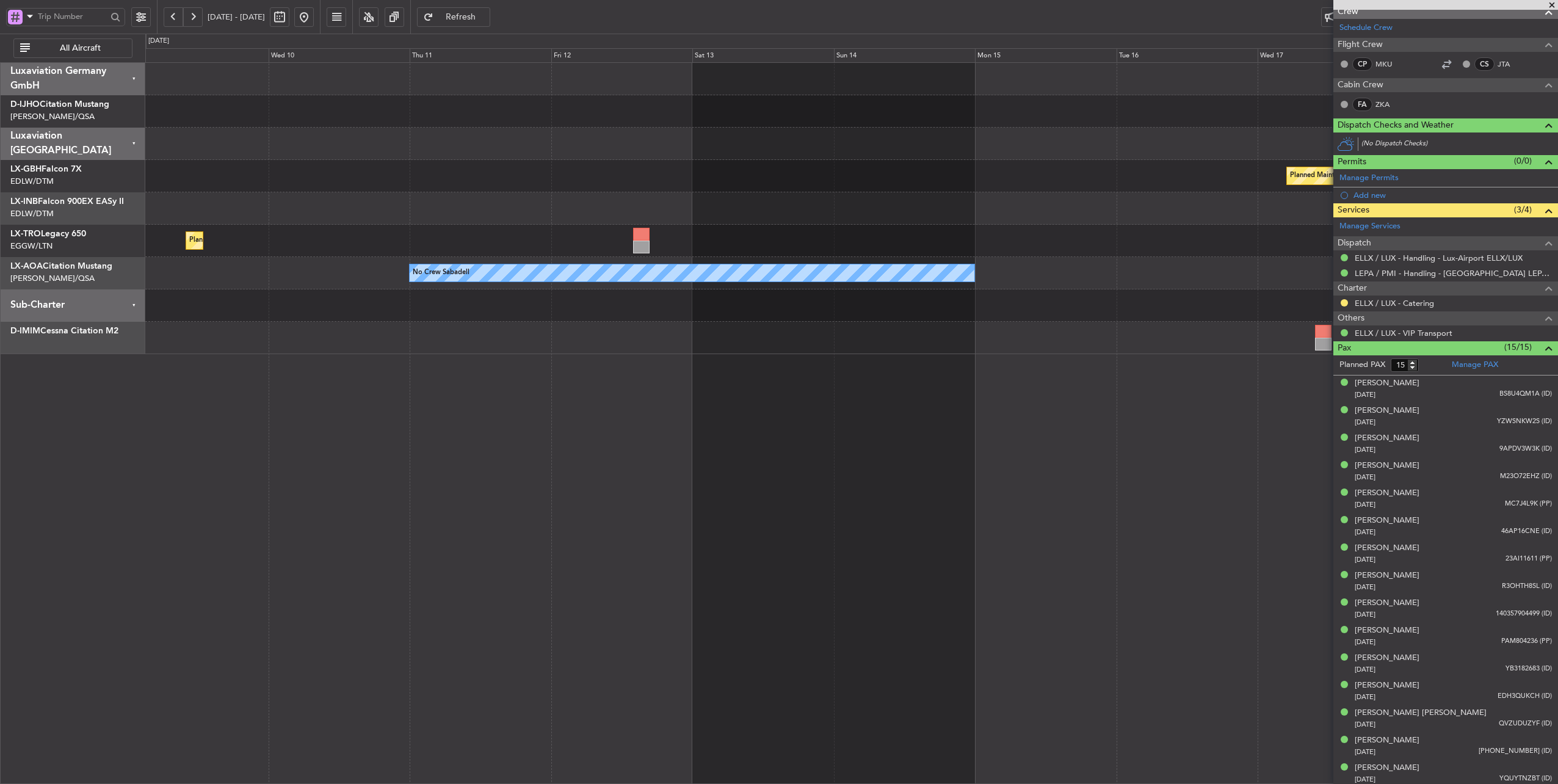
click at [314, 12] on button at bounding box center [304, 16] width 19 height 19
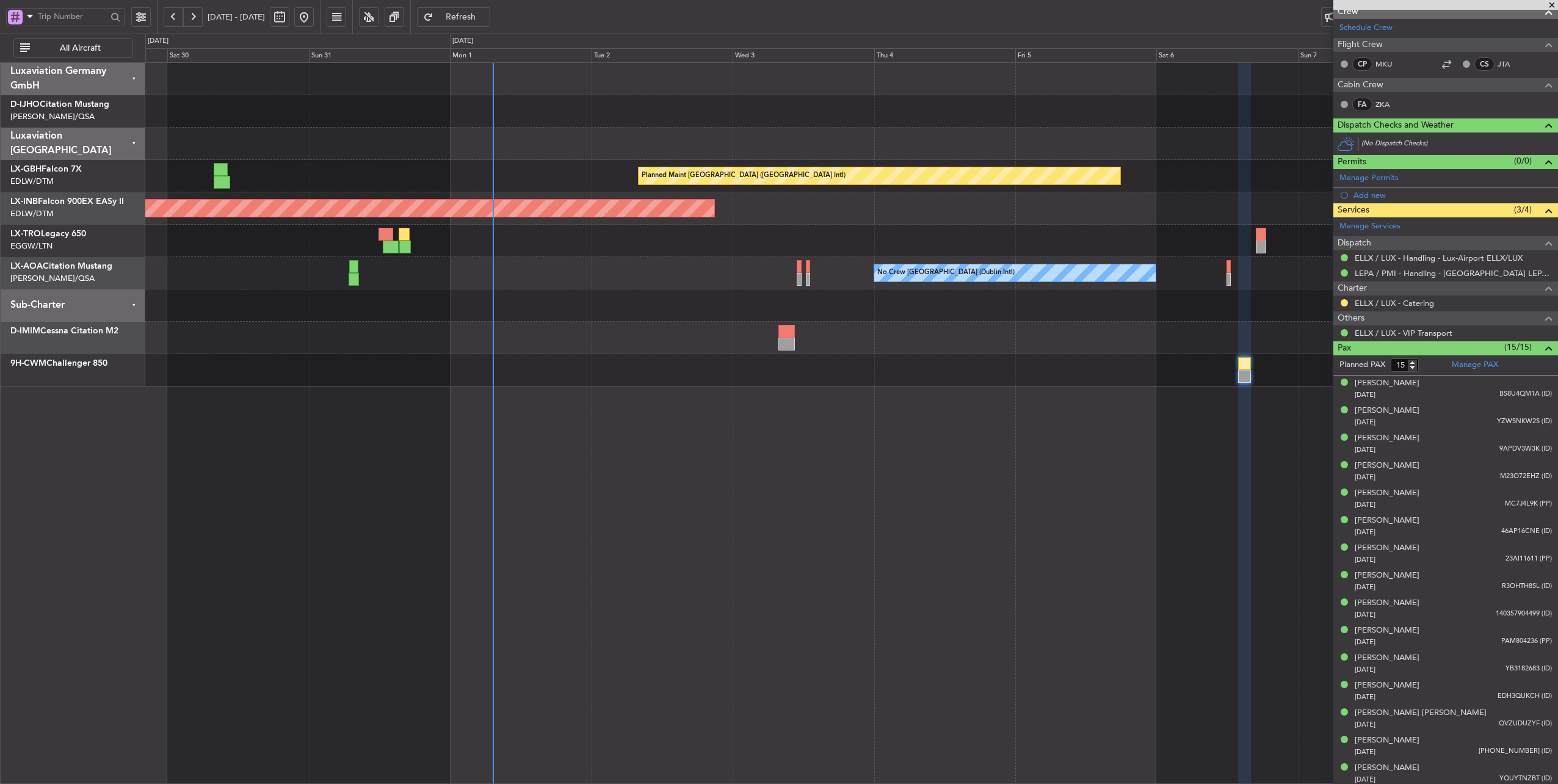
click at [570, 144] on div at bounding box center [852, 144] width 1413 height 33
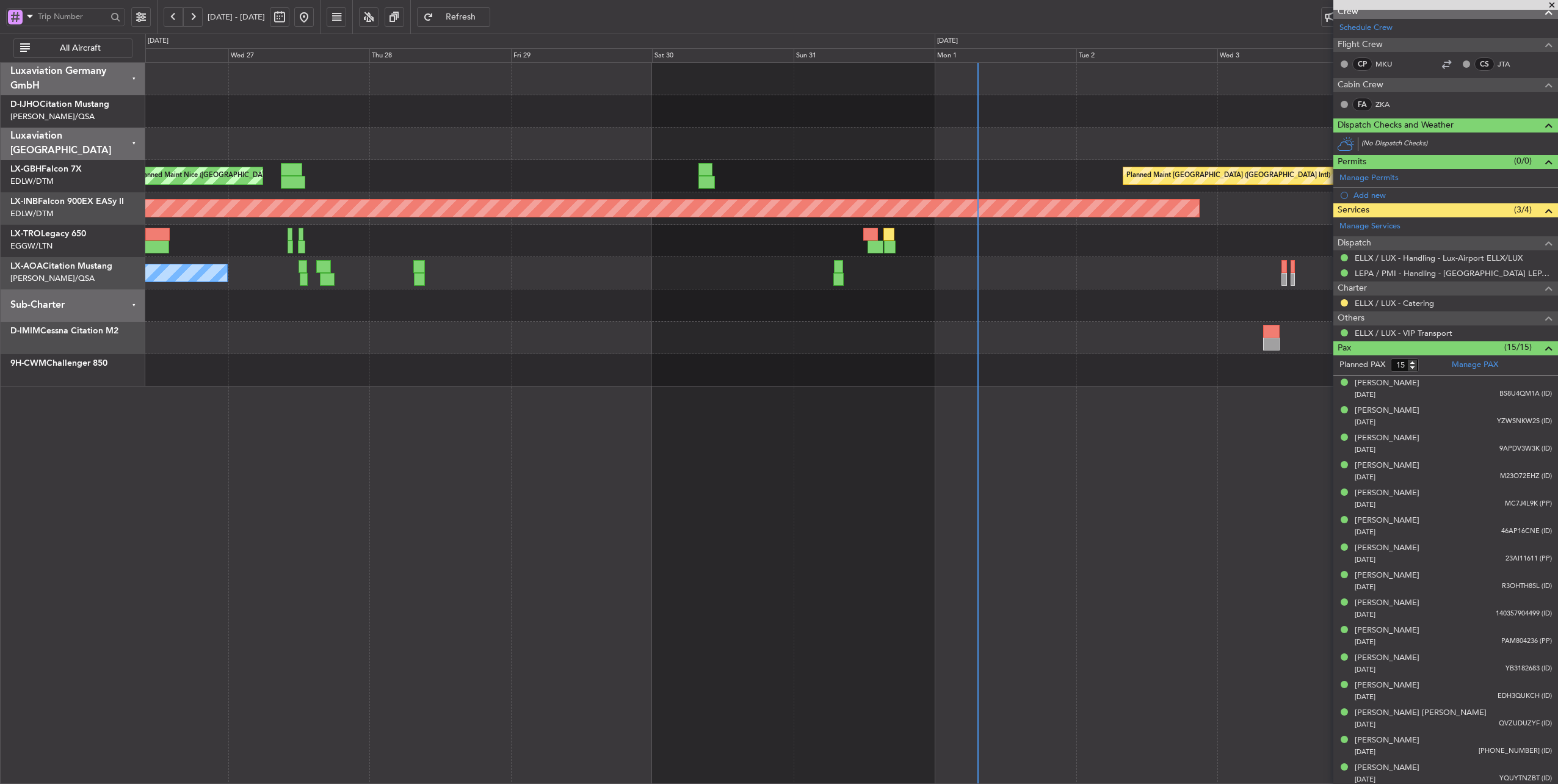
click at [796, 241] on div at bounding box center [852, 241] width 1413 height 33
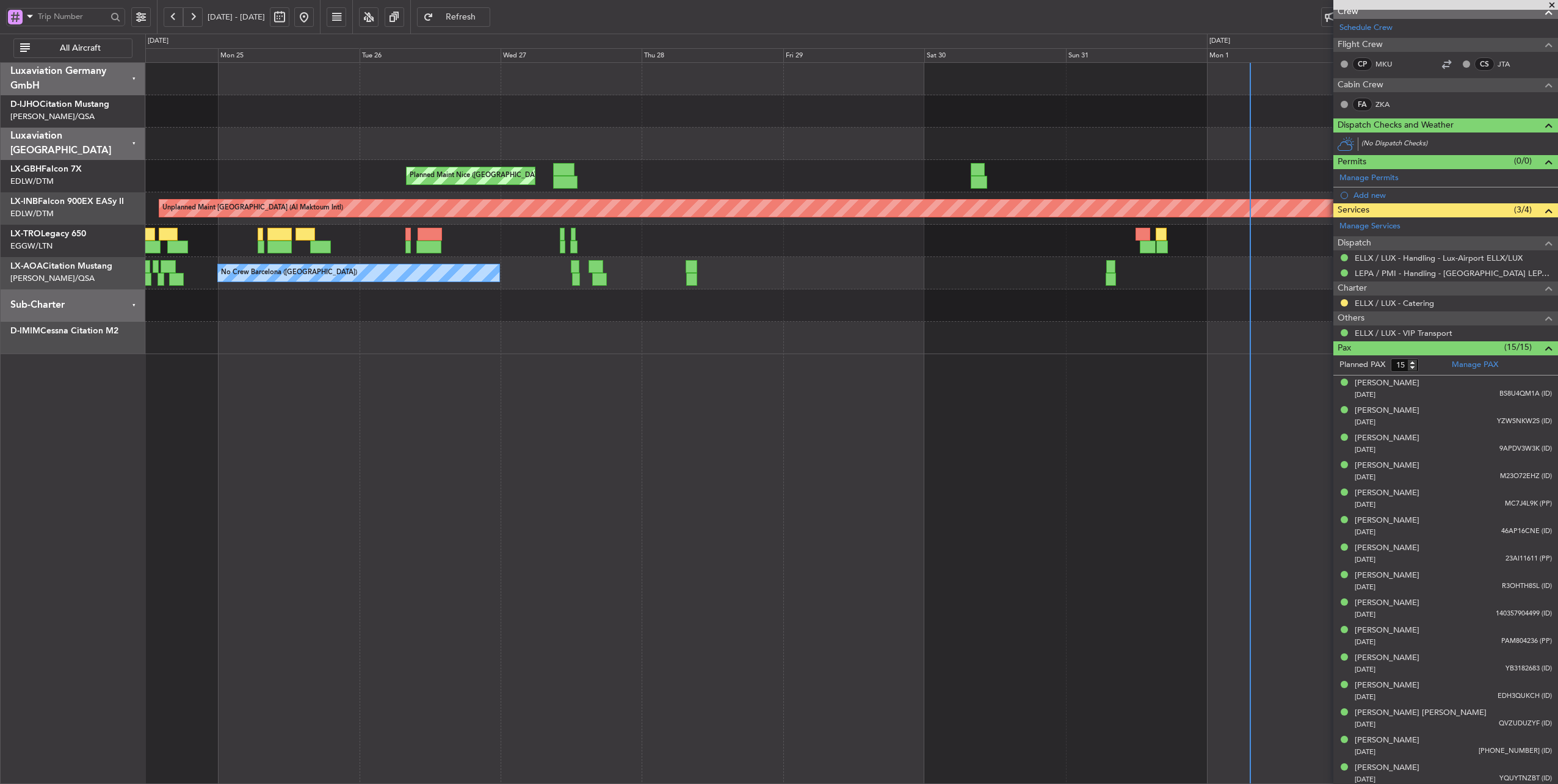
click at [525, 249] on div "Planned Maint [GEOGRAPHIC_DATA] ([GEOGRAPHIC_DATA])" at bounding box center [852, 241] width 1413 height 33
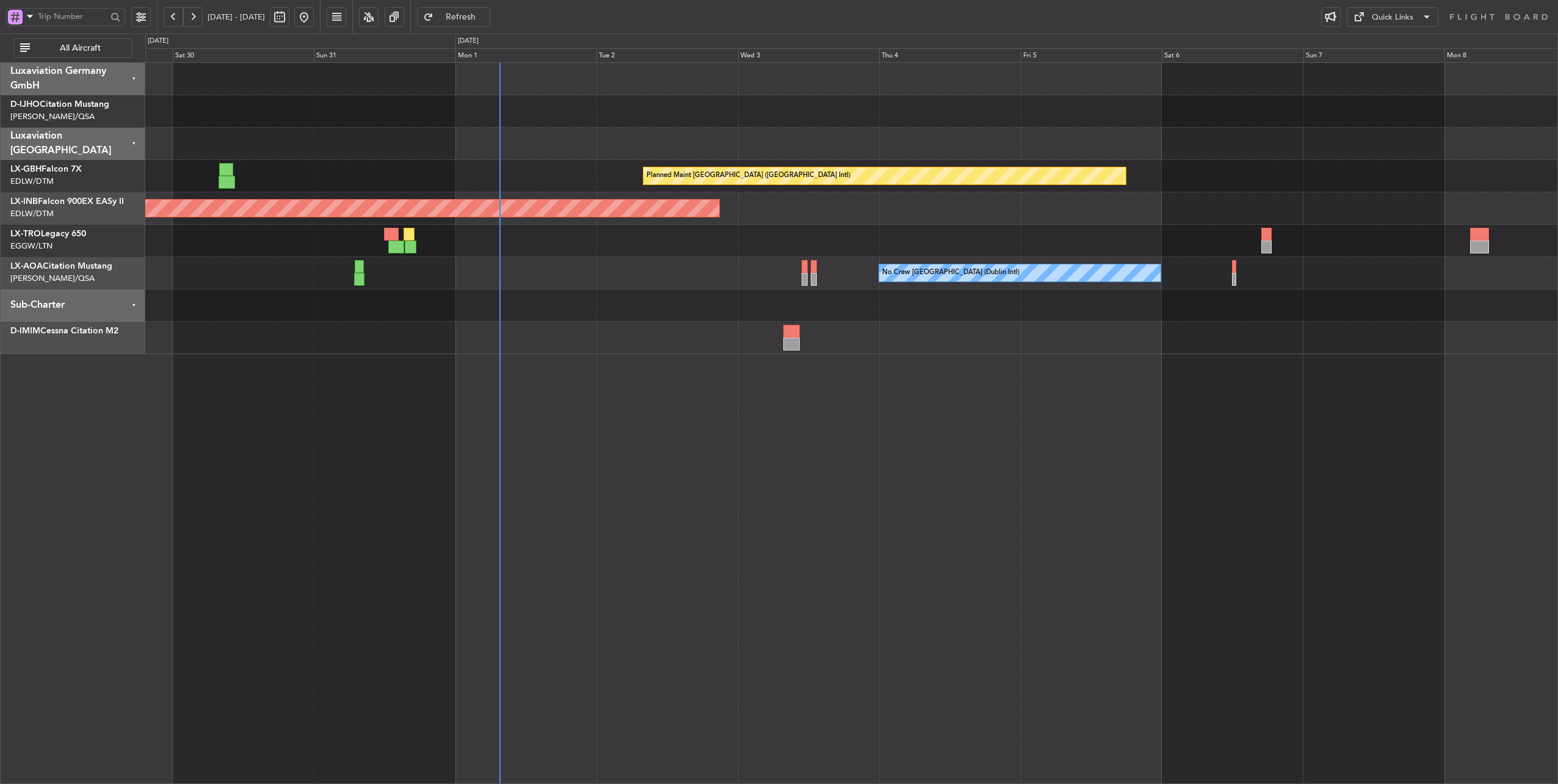
click at [542, 269] on div "No Crew [GEOGRAPHIC_DATA] (Dublin Intl) No Crew Sabadell" at bounding box center [852, 274] width 1413 height 33
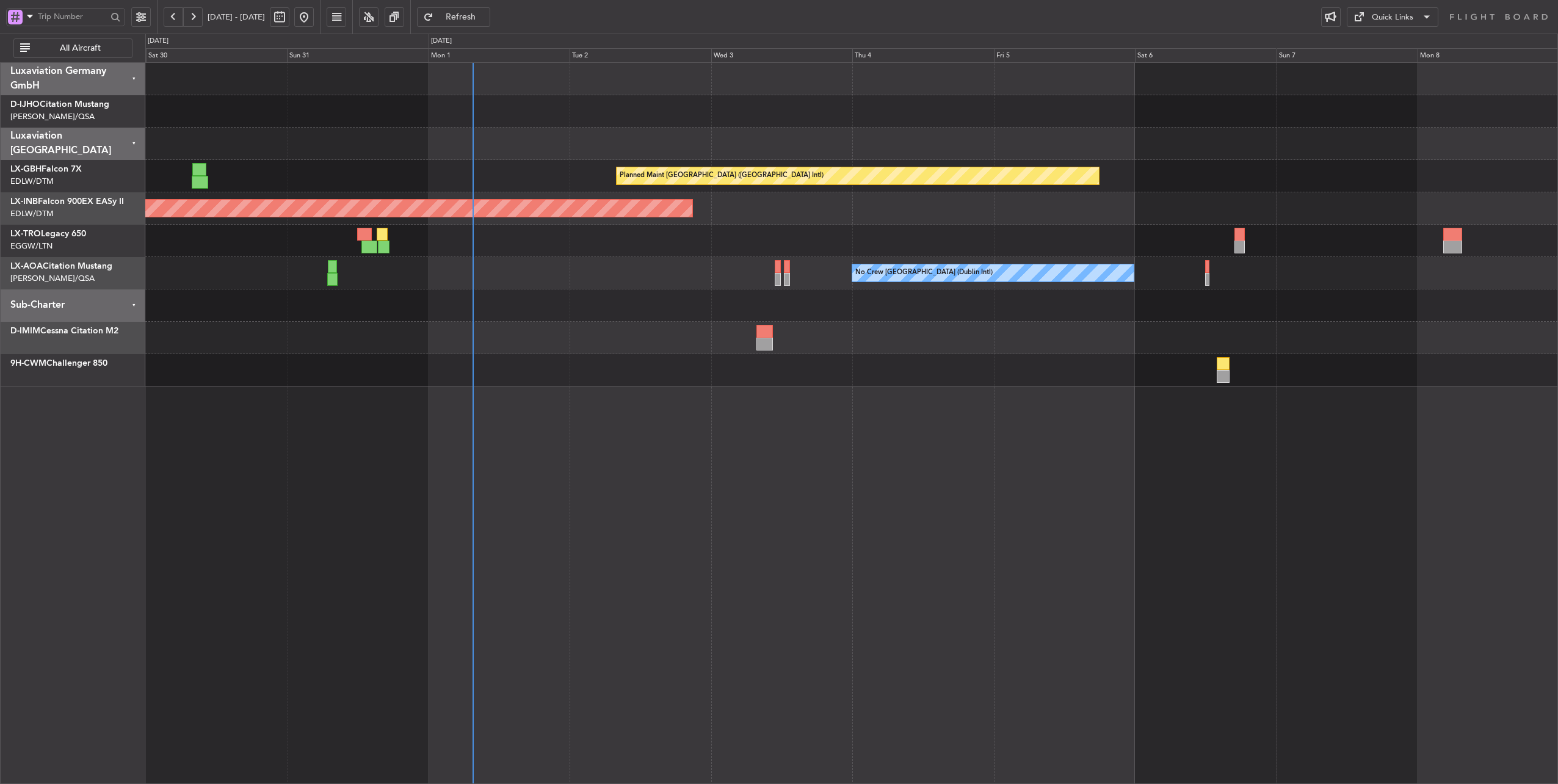
click at [580, 243] on div "Planned Maint Dusseldorf" at bounding box center [852, 241] width 1413 height 33
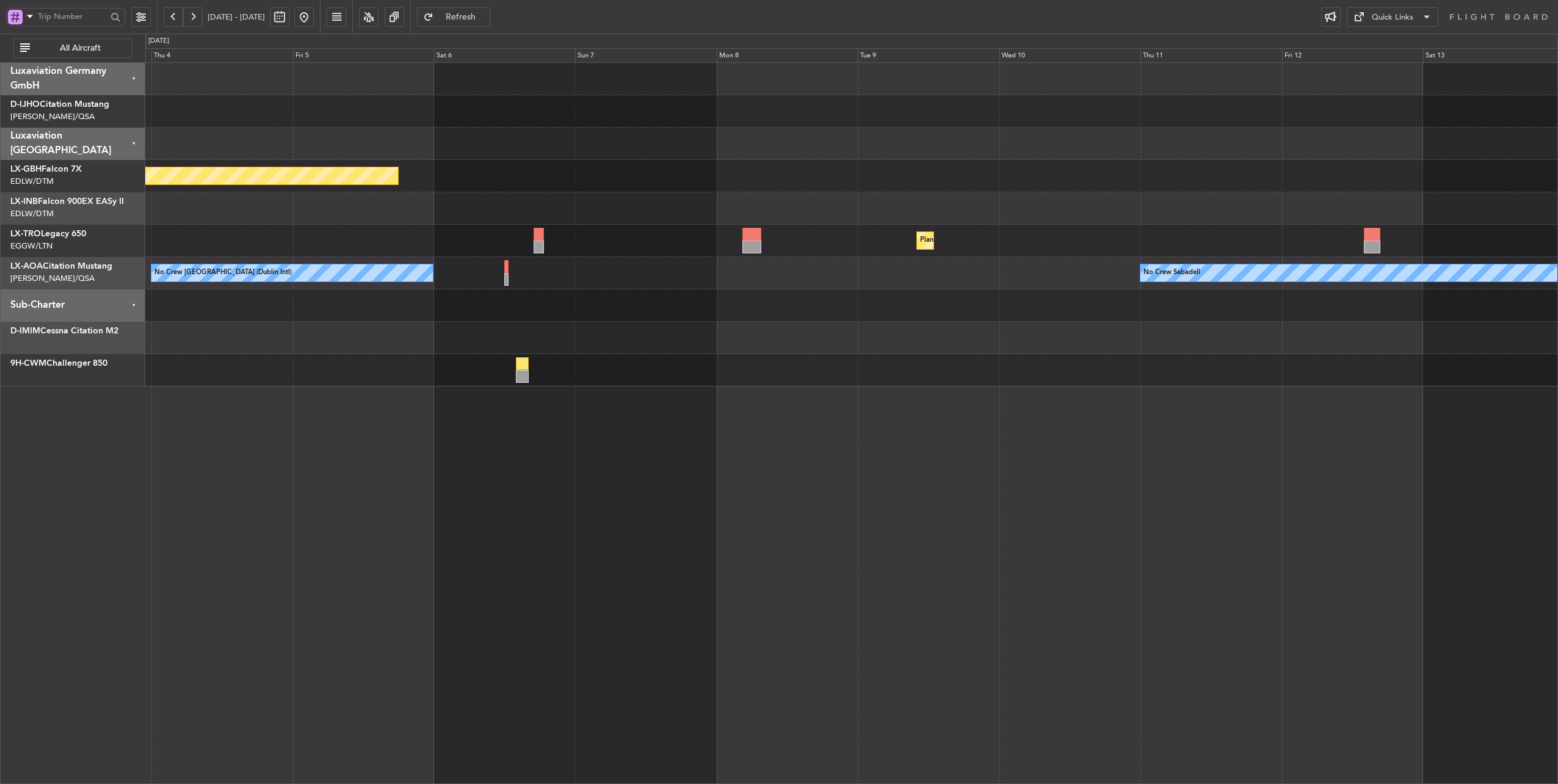
click at [490, 260] on div "No Crew [GEOGRAPHIC_DATA] (Dublin Intl) No Crew Sabadell" at bounding box center [852, 274] width 1413 height 33
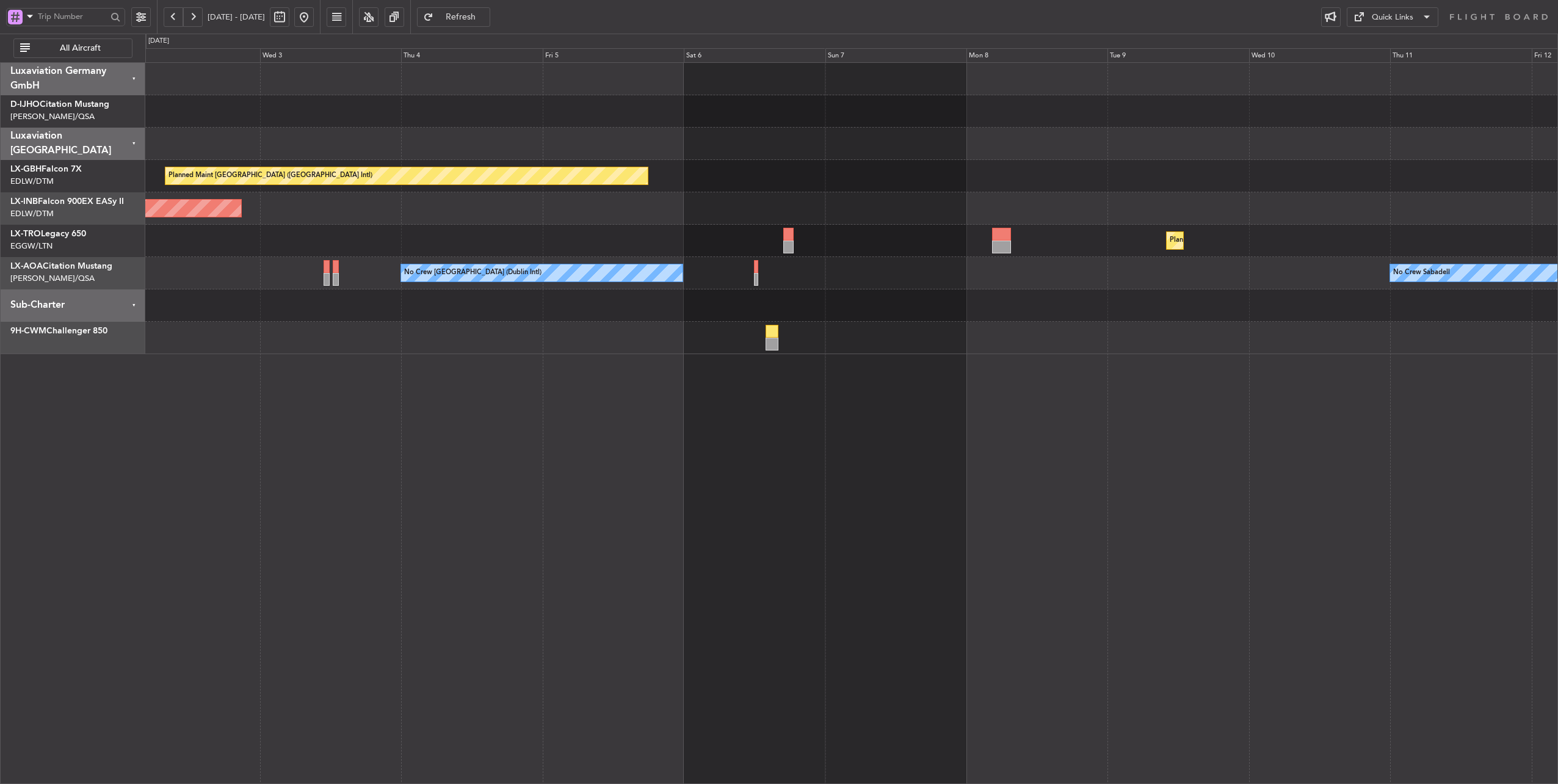
click at [909, 287] on div "No Crew [GEOGRAPHIC_DATA] (Dublin Intl) No Crew Sabadell" at bounding box center [852, 274] width 1413 height 33
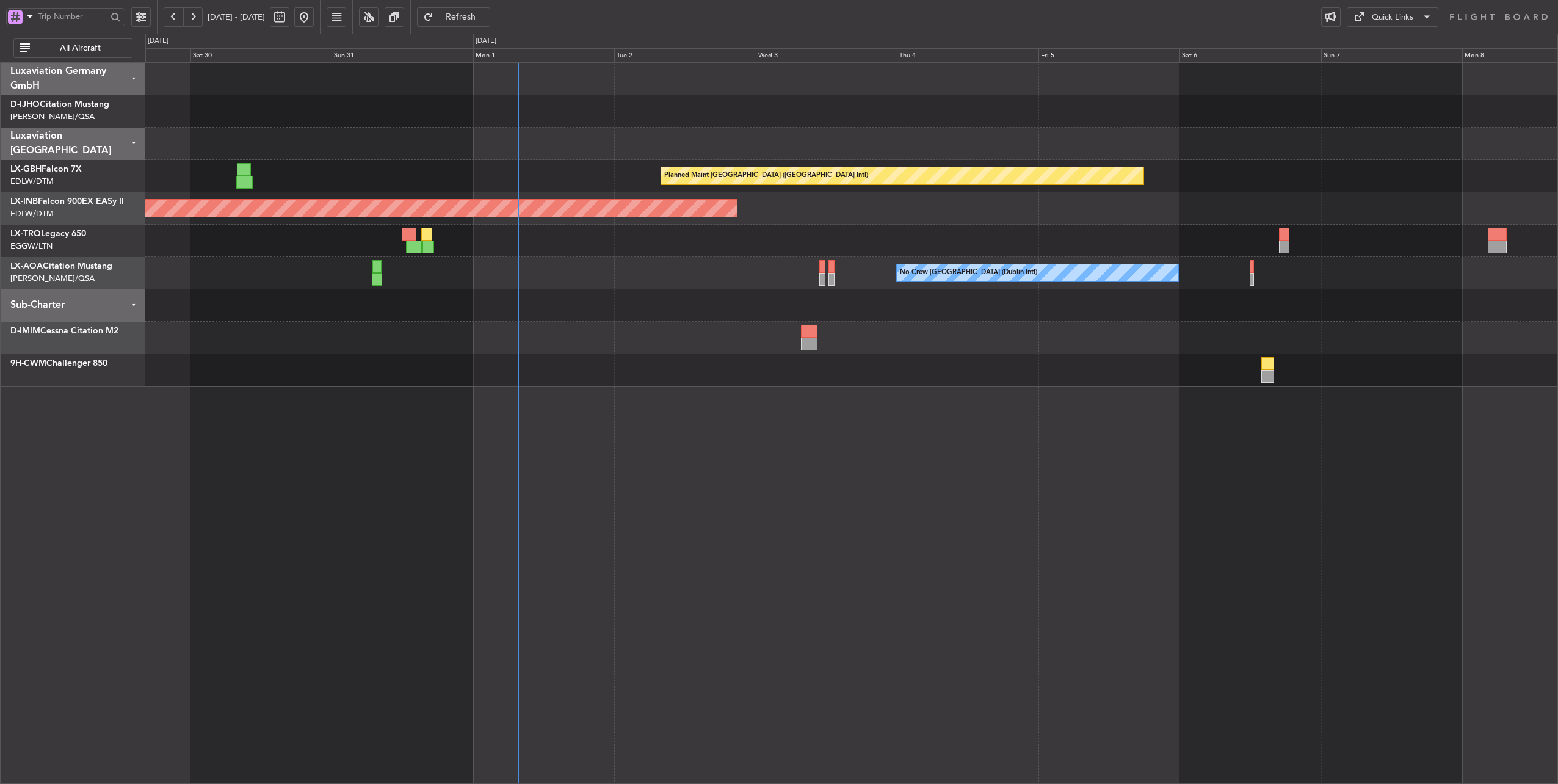
click at [665, 248] on div "Planned Maint Dusseldorf" at bounding box center [852, 241] width 1413 height 33
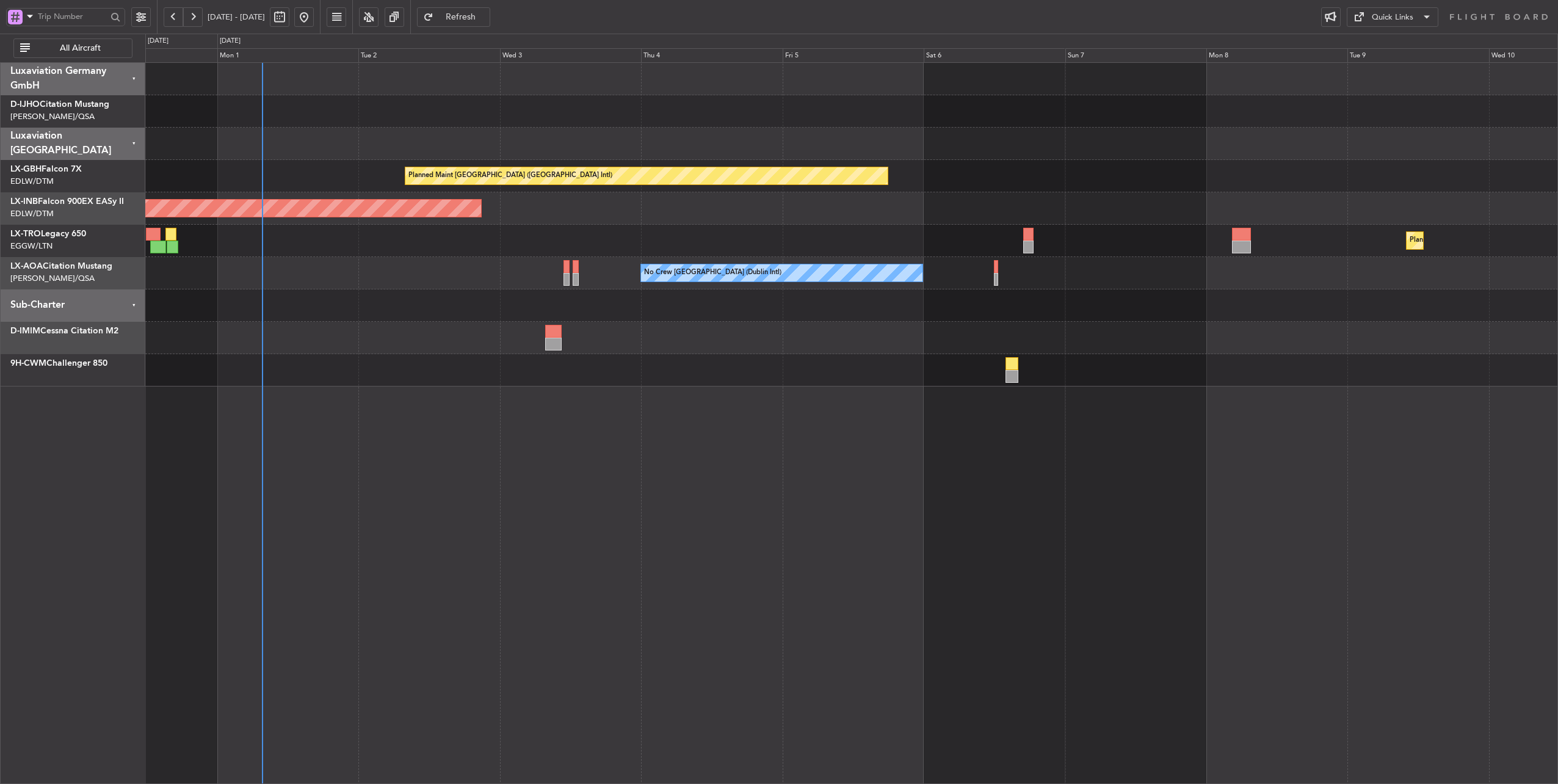
click at [539, 269] on div "Planned Maint Dubai (Dubai Intl) Unplanned Maint Dubai (Al Maktoum Intl) Planne…" at bounding box center [852, 225] width 1413 height 323
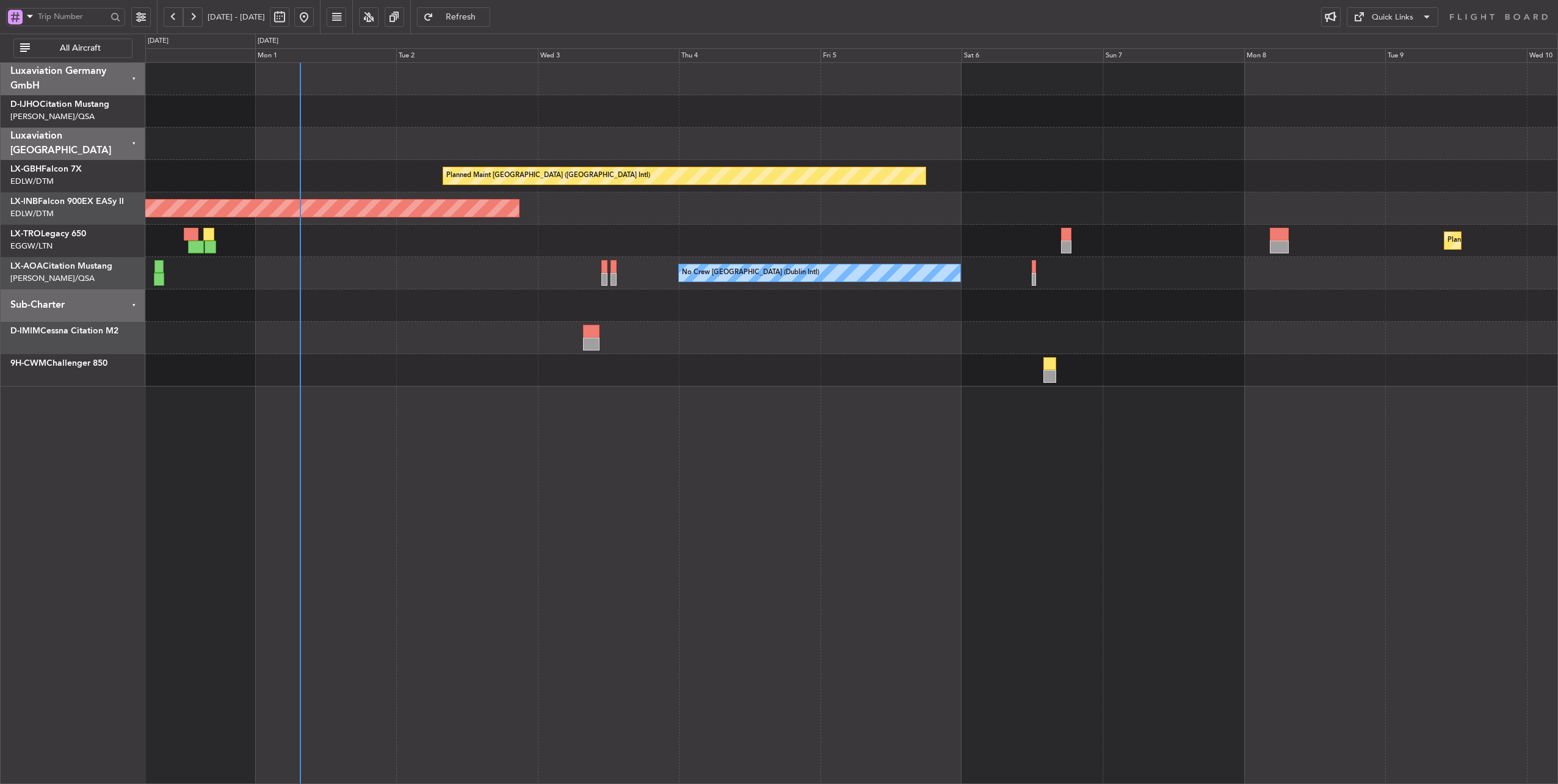
click at [612, 243] on div "Planned Maint Dusseldorf" at bounding box center [852, 241] width 1413 height 33
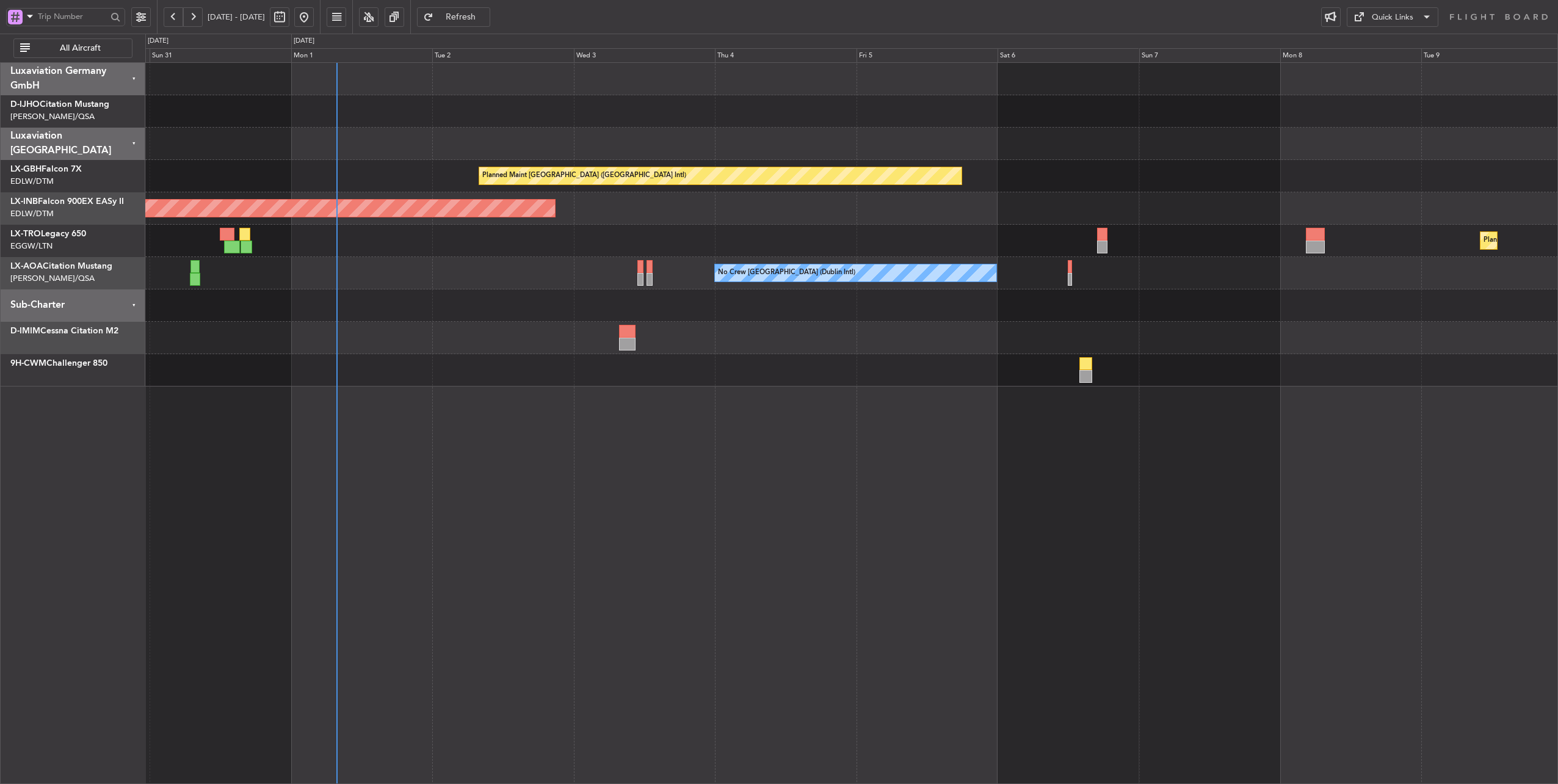
click at [550, 138] on div at bounding box center [852, 144] width 1413 height 33
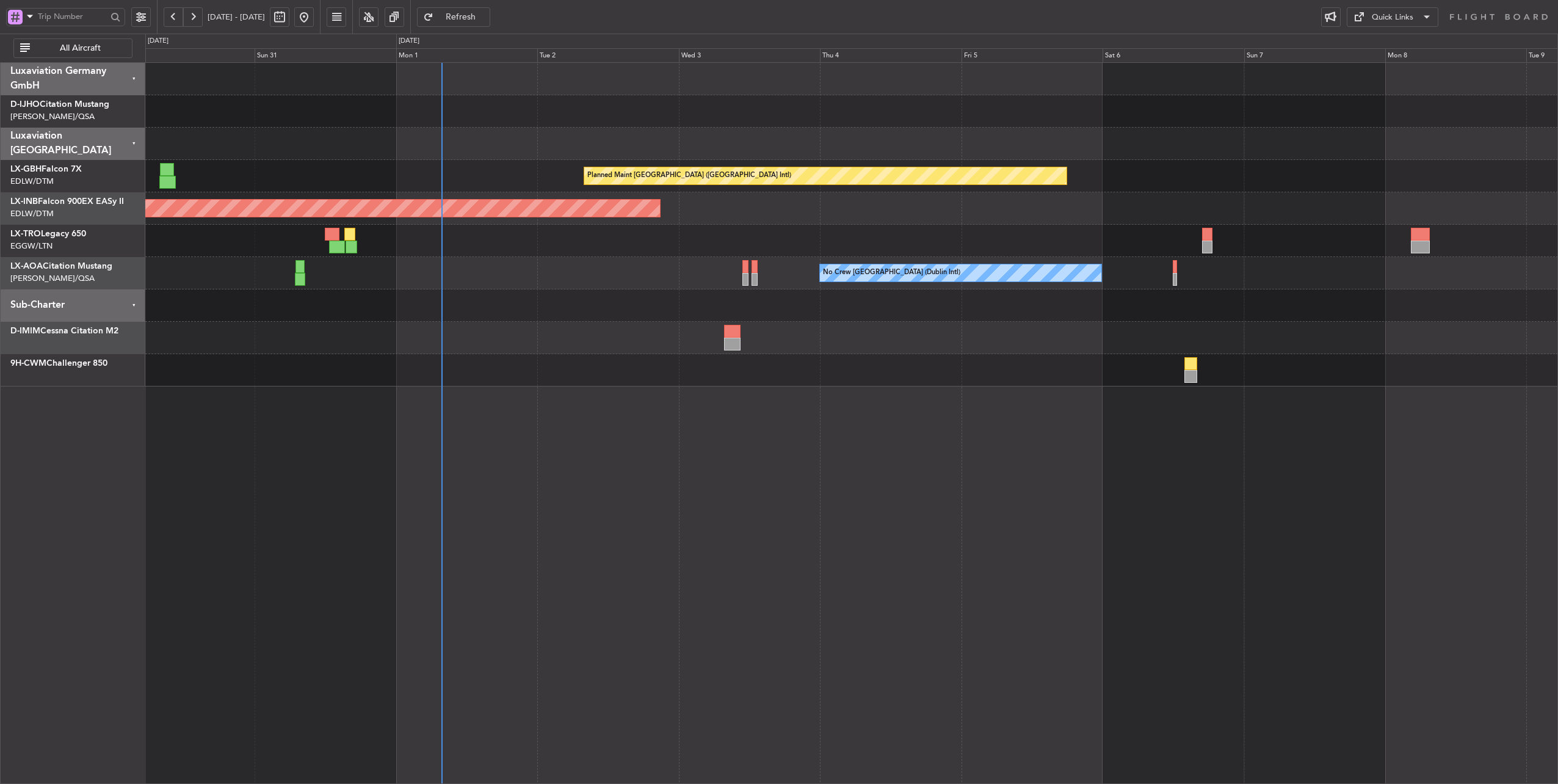
click at [810, 256] on div "Planned Maint Dubai (Dubai Intl) Unplanned Maint Dubai (Al Maktoum Intl) Planne…" at bounding box center [852, 225] width 1413 height 323
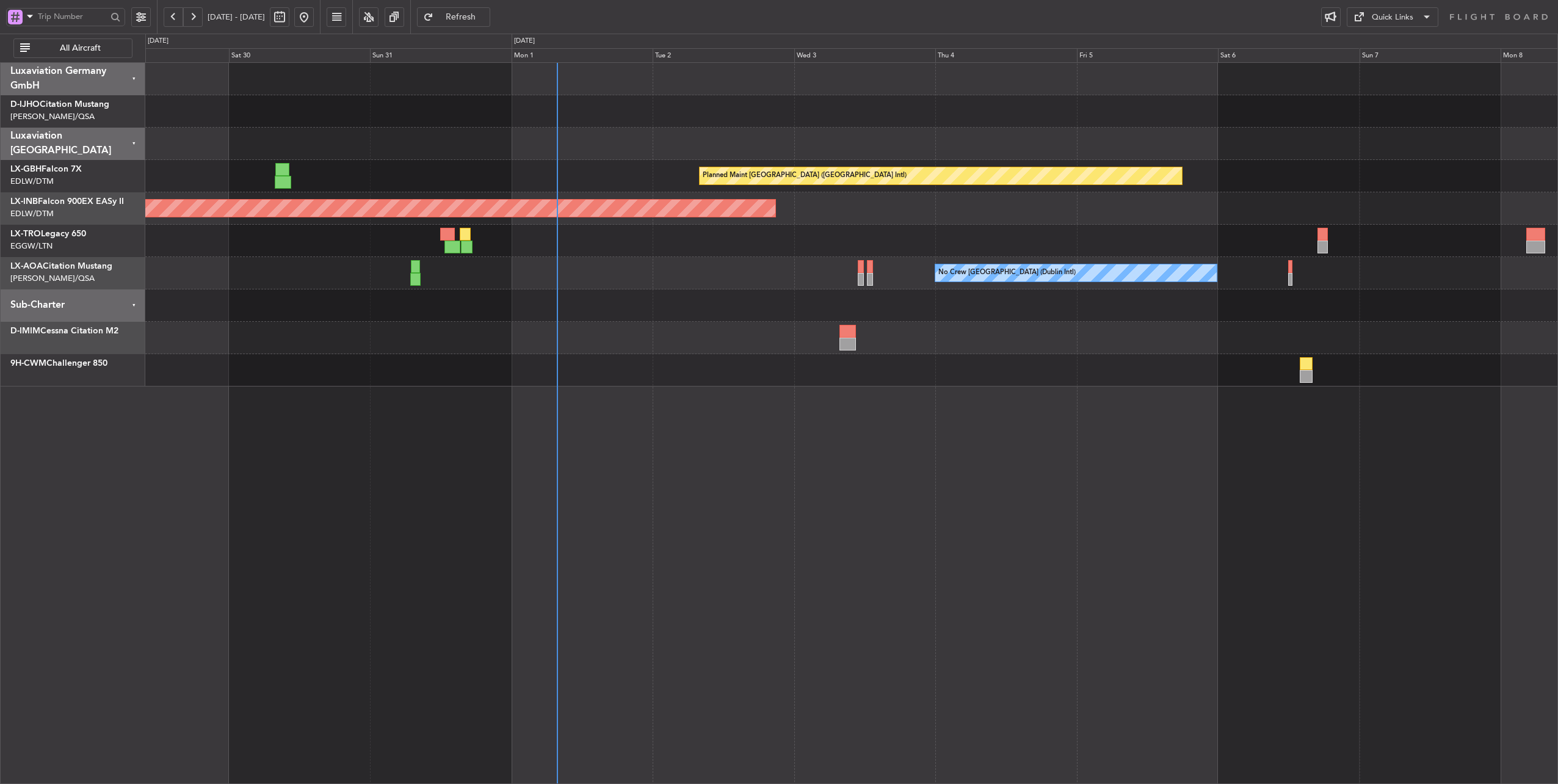
click at [612, 150] on div at bounding box center [852, 144] width 1413 height 33
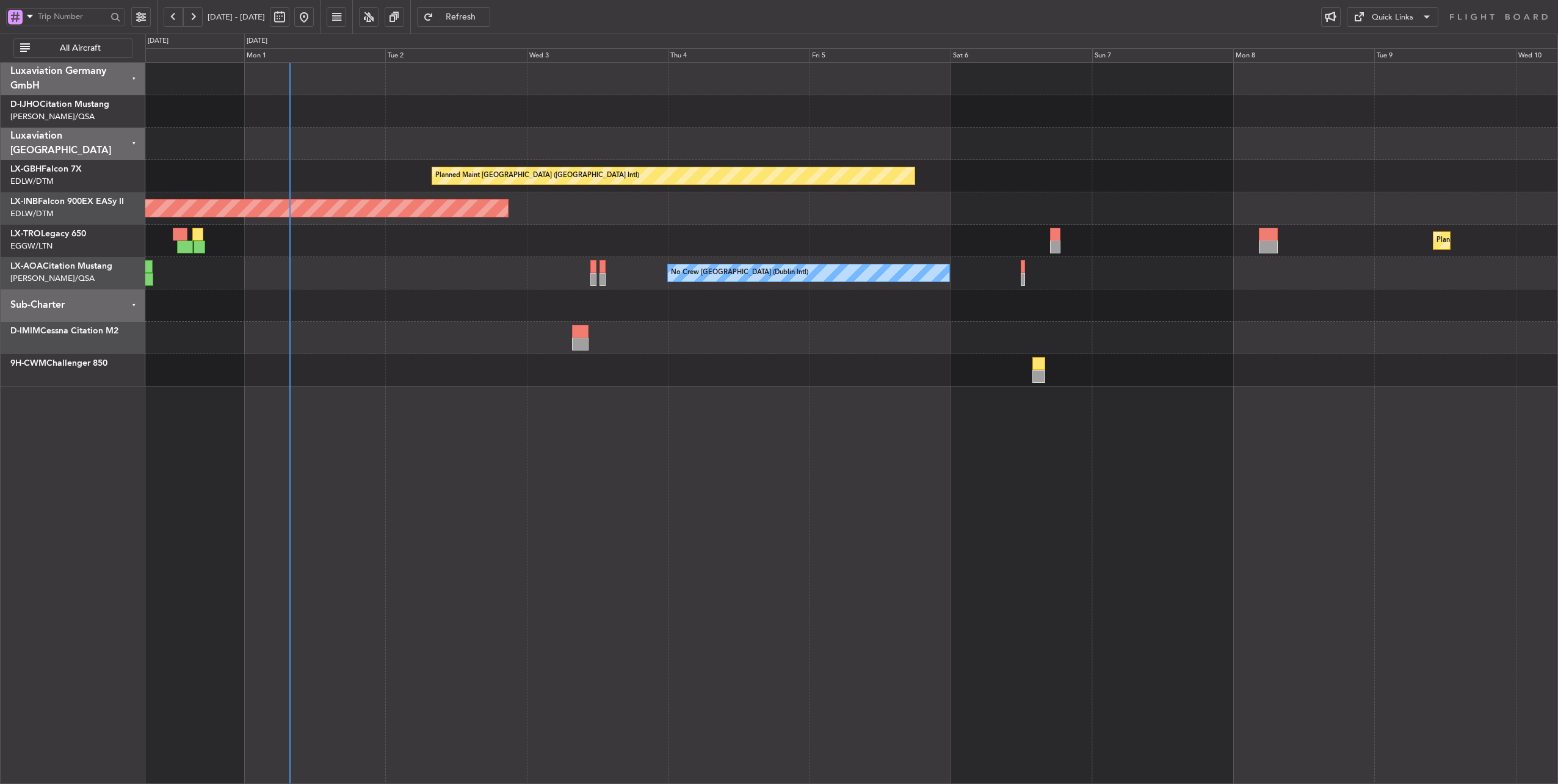
click at [584, 231] on div "Planned Maint Dusseldorf" at bounding box center [852, 241] width 1413 height 33
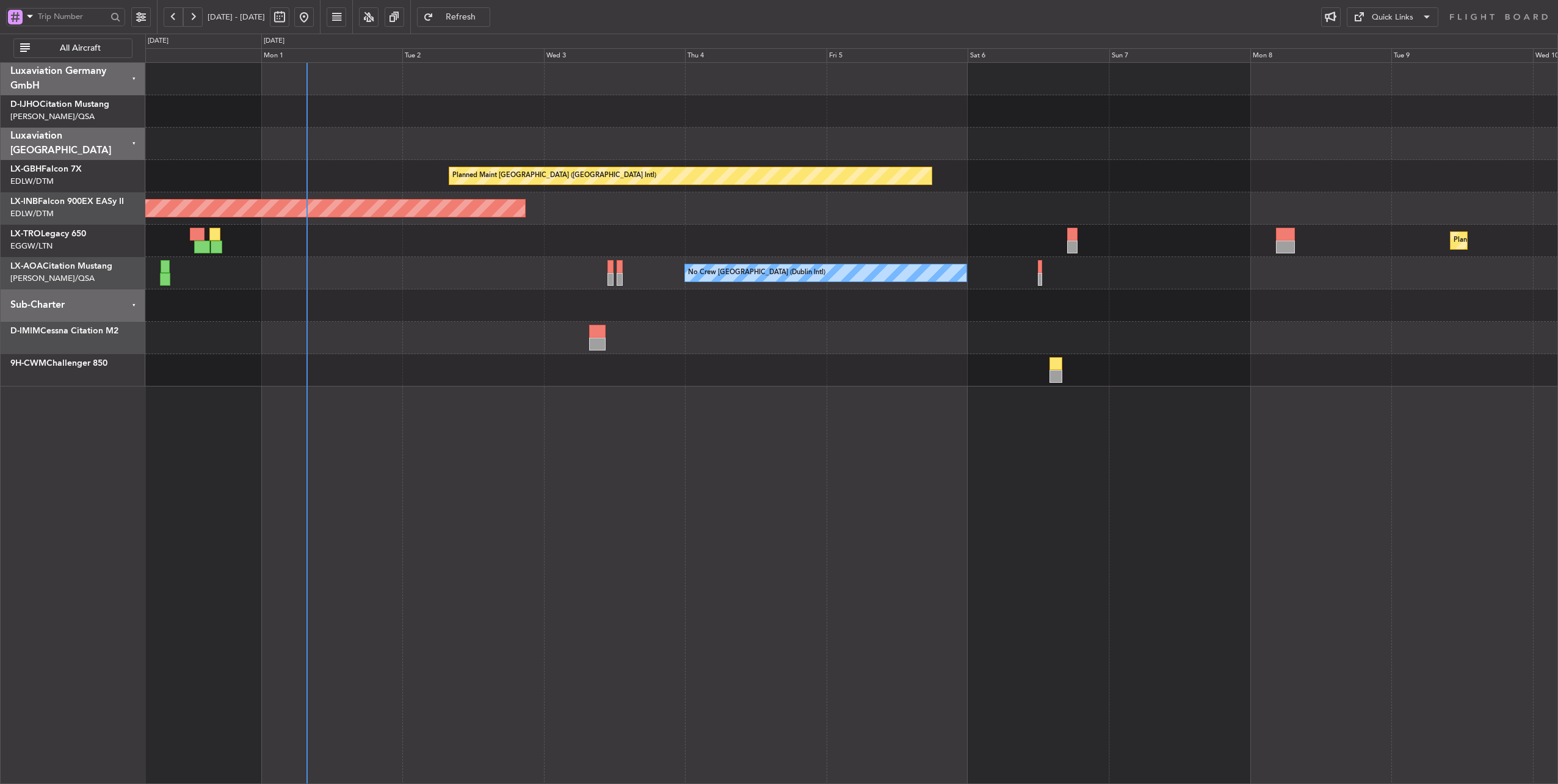
click at [539, 235] on div "Planned Maint Dusseldorf" at bounding box center [852, 241] width 1413 height 33
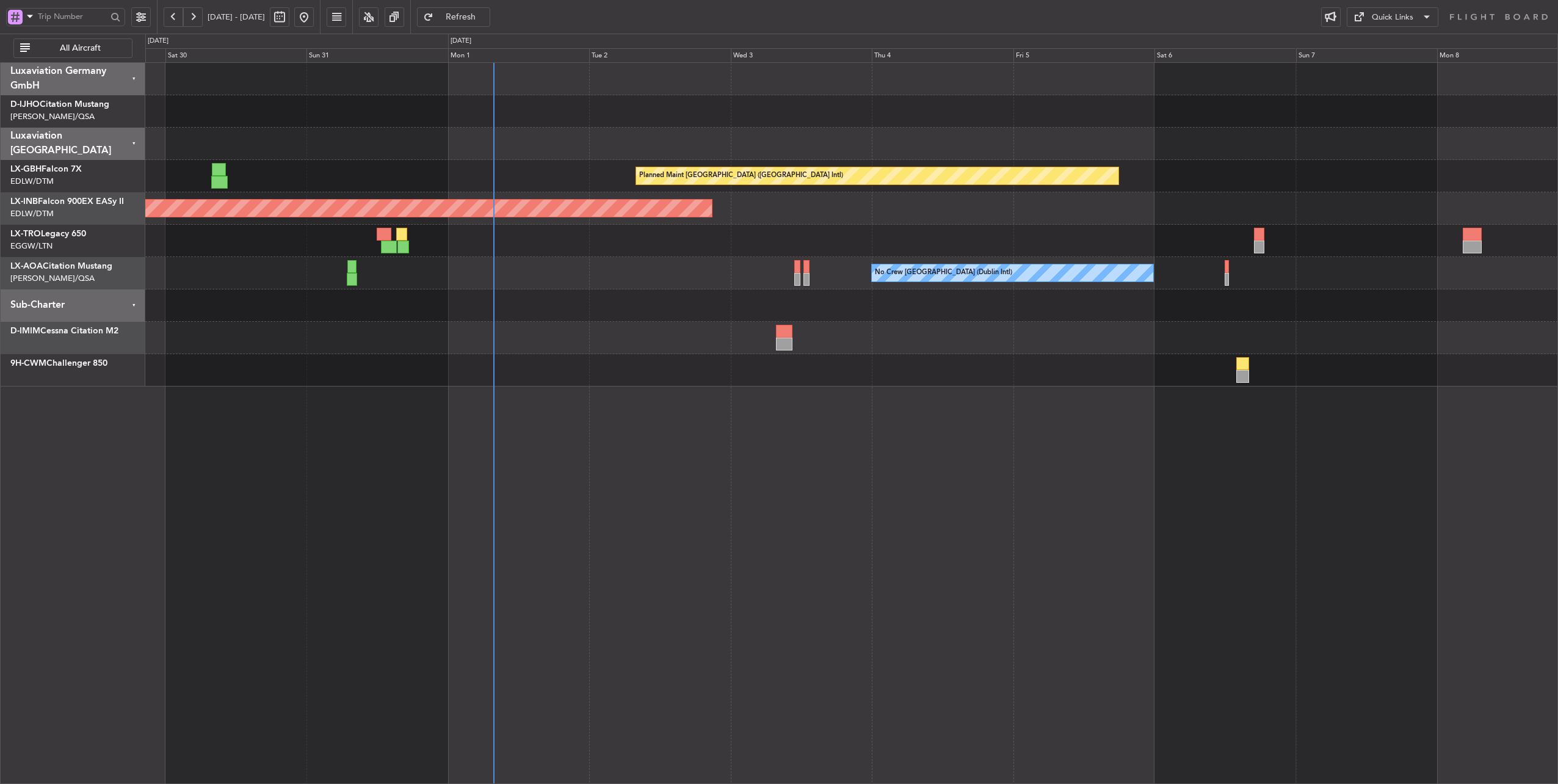
click at [570, 135] on div "Planned Maint Dubai (Dubai Intl) Unplanned Maint Dubai (Al Maktoum Intl) Planne…" at bounding box center [852, 225] width 1413 height 323
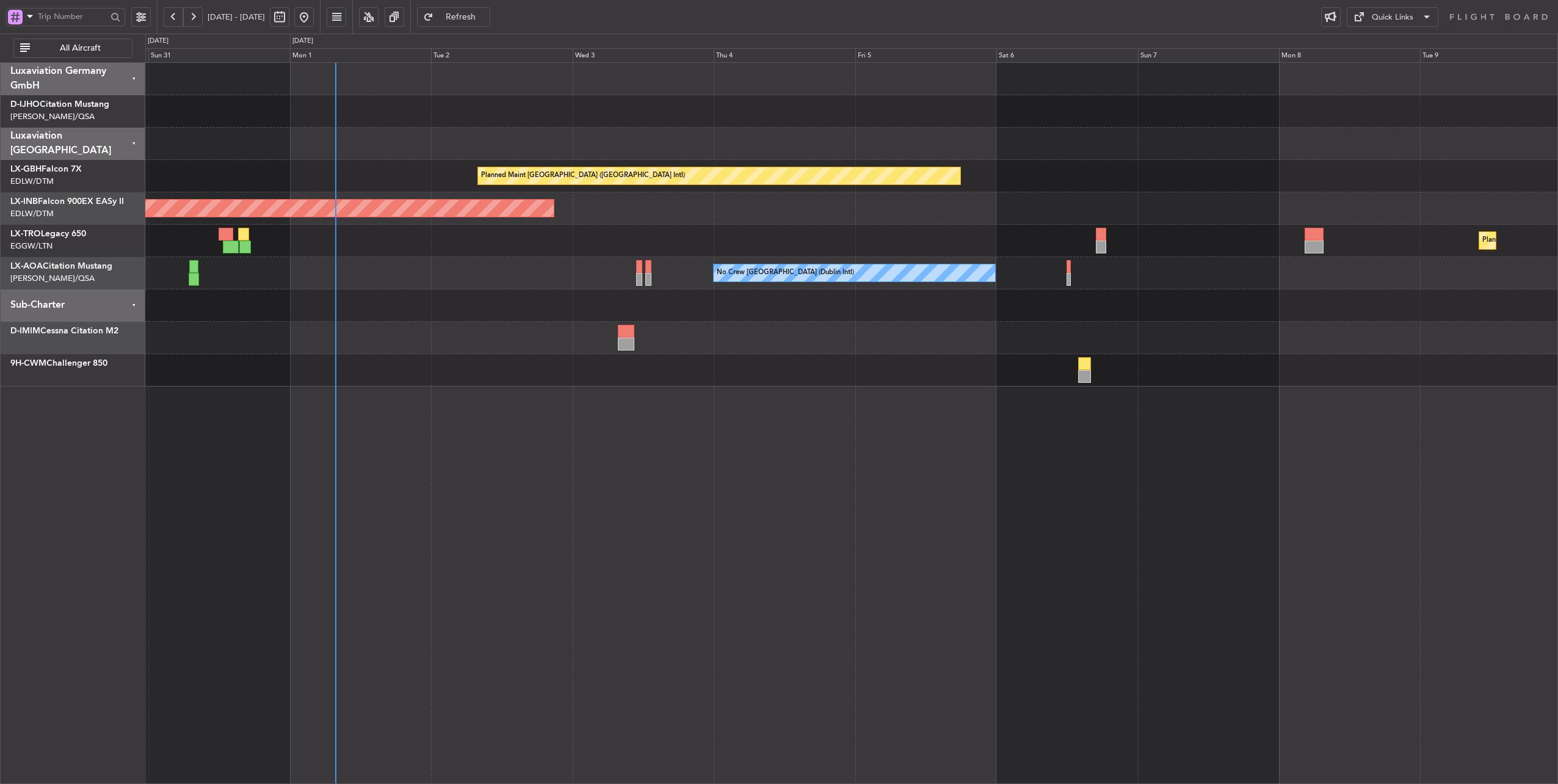
click at [574, 249] on div "Planned Maint Dusseldorf" at bounding box center [852, 241] width 1413 height 33
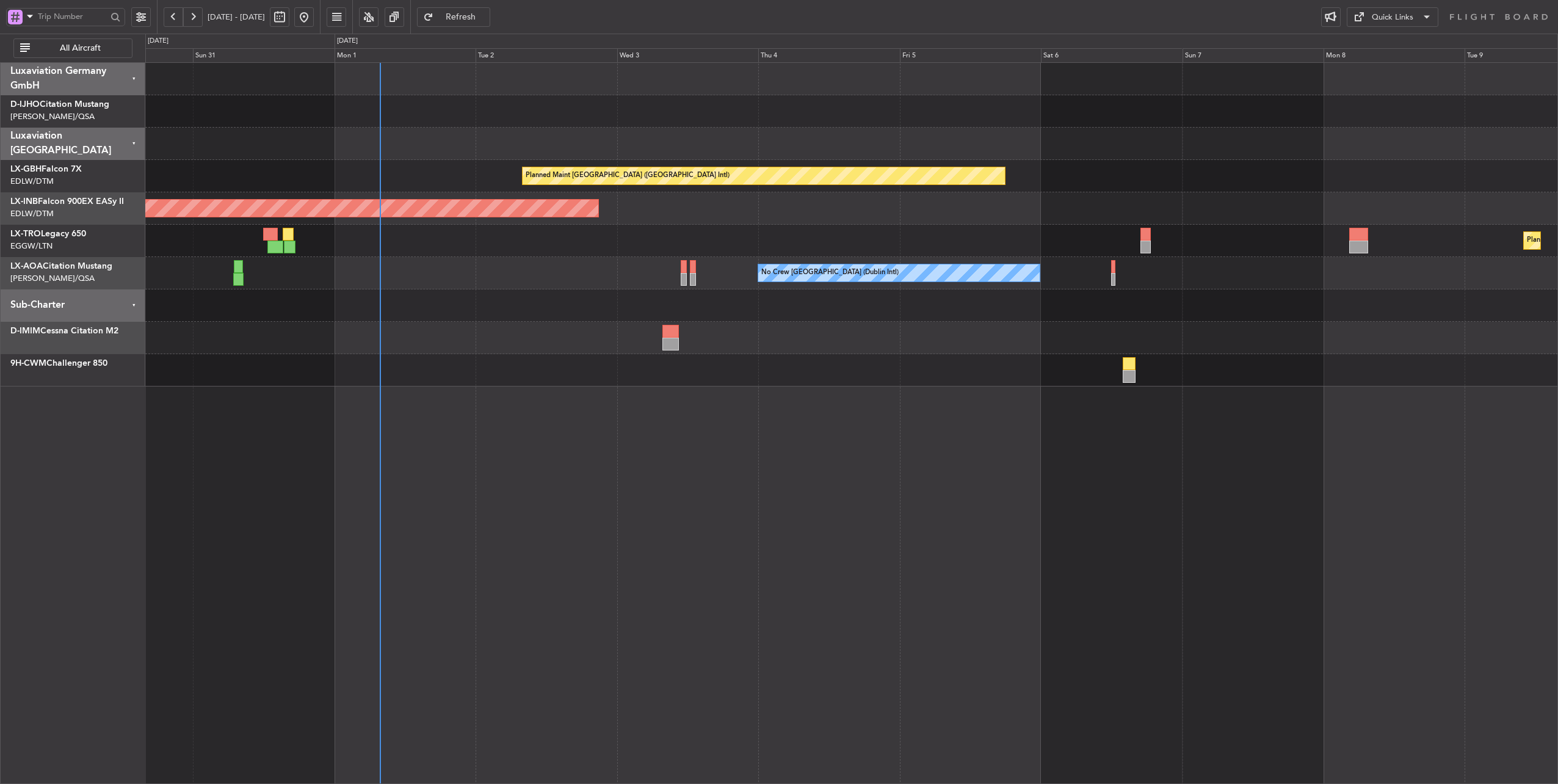
click at [542, 246] on div "Planned Maint Dusseldorf" at bounding box center [852, 241] width 1413 height 33
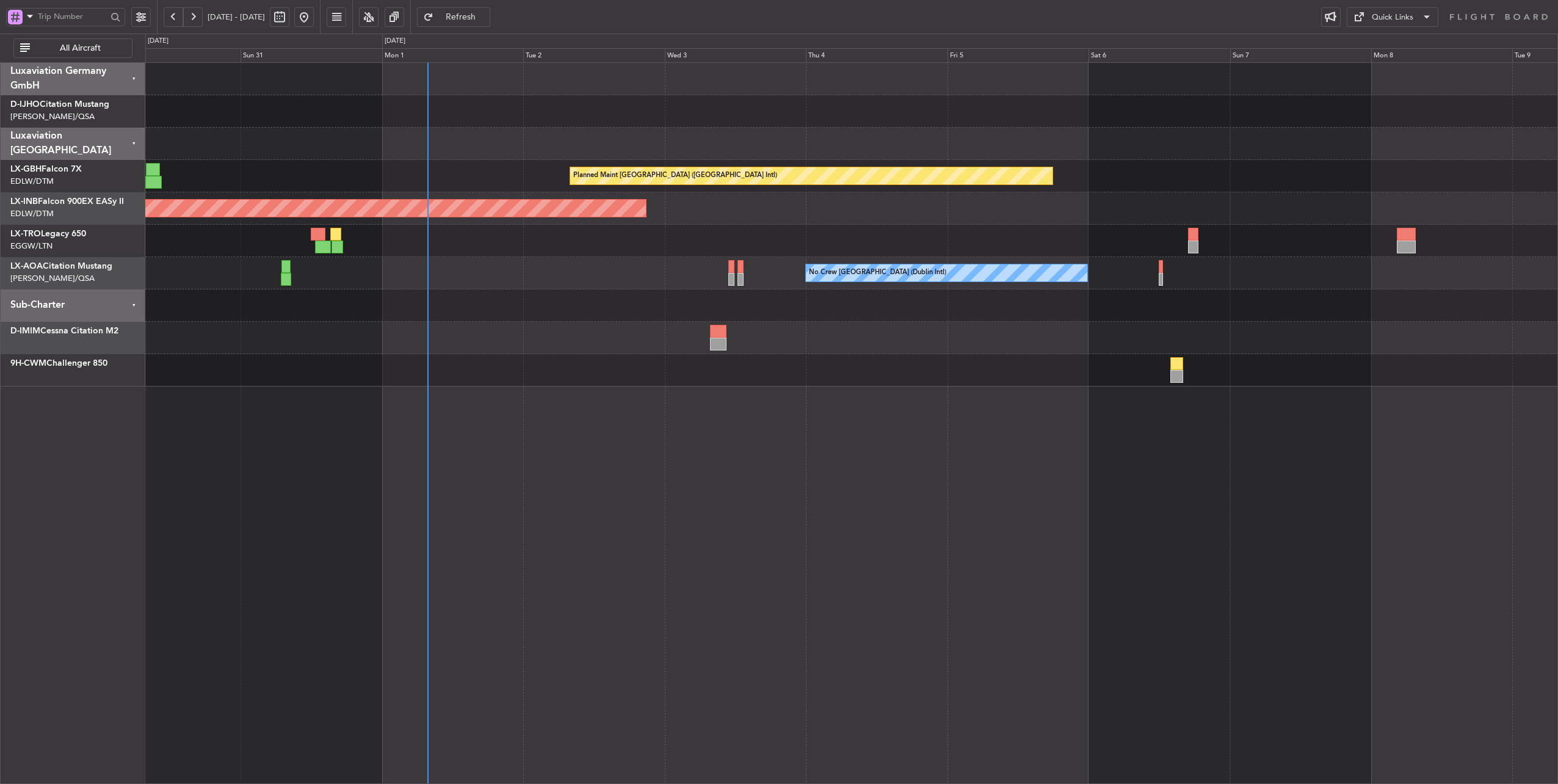
click at [581, 239] on div "Planned Maint Dusseldorf" at bounding box center [852, 241] width 1413 height 33
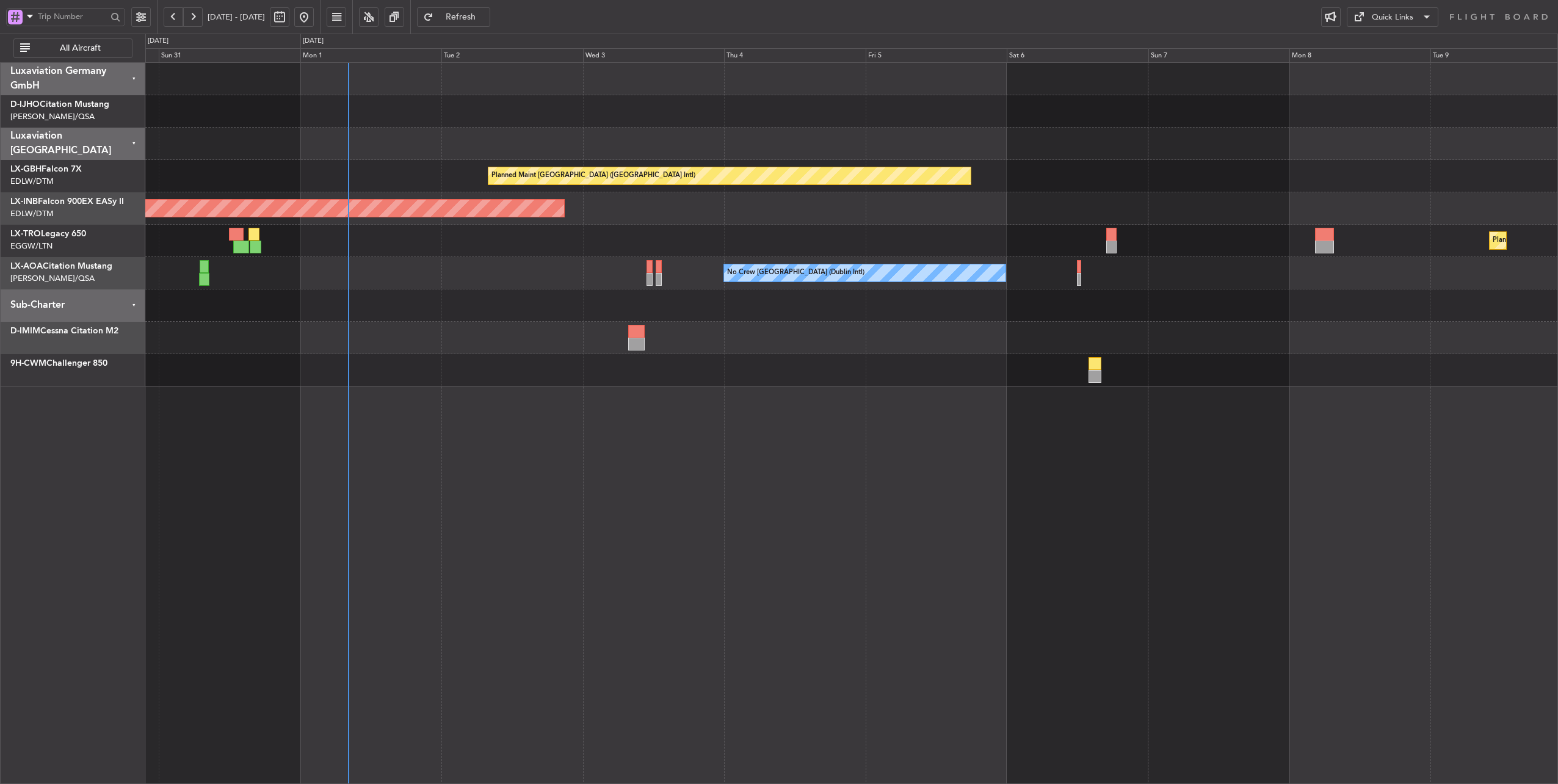
click at [441, 140] on div at bounding box center [852, 144] width 1413 height 33
